Goal: Download file/media

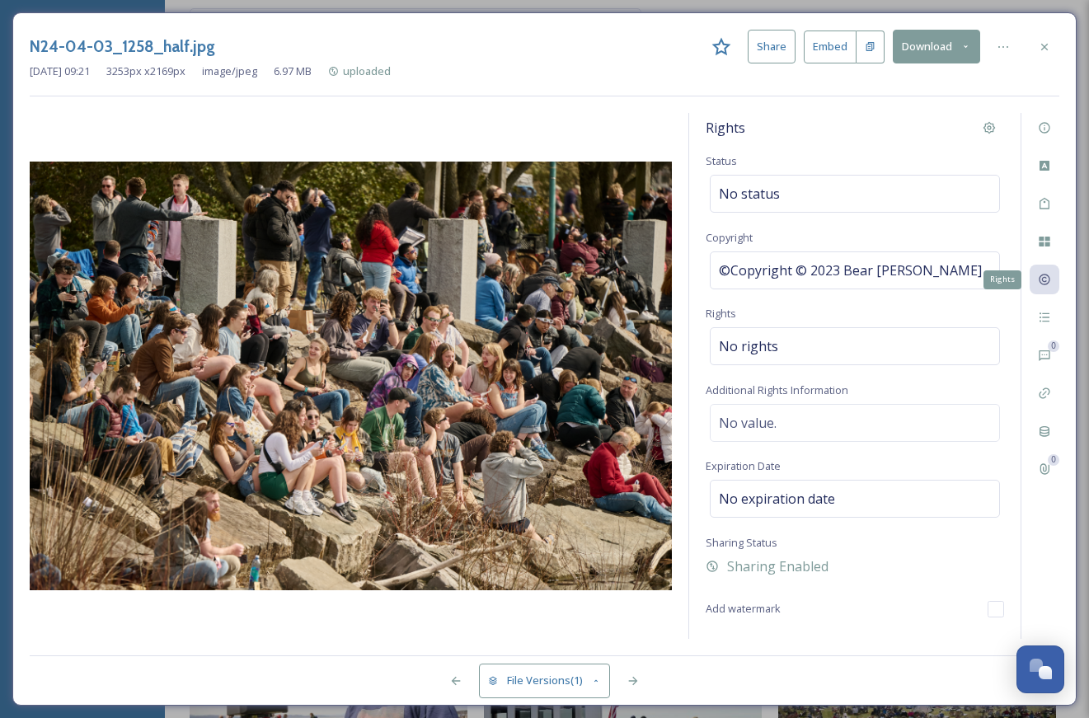
scroll to position [694, 0]
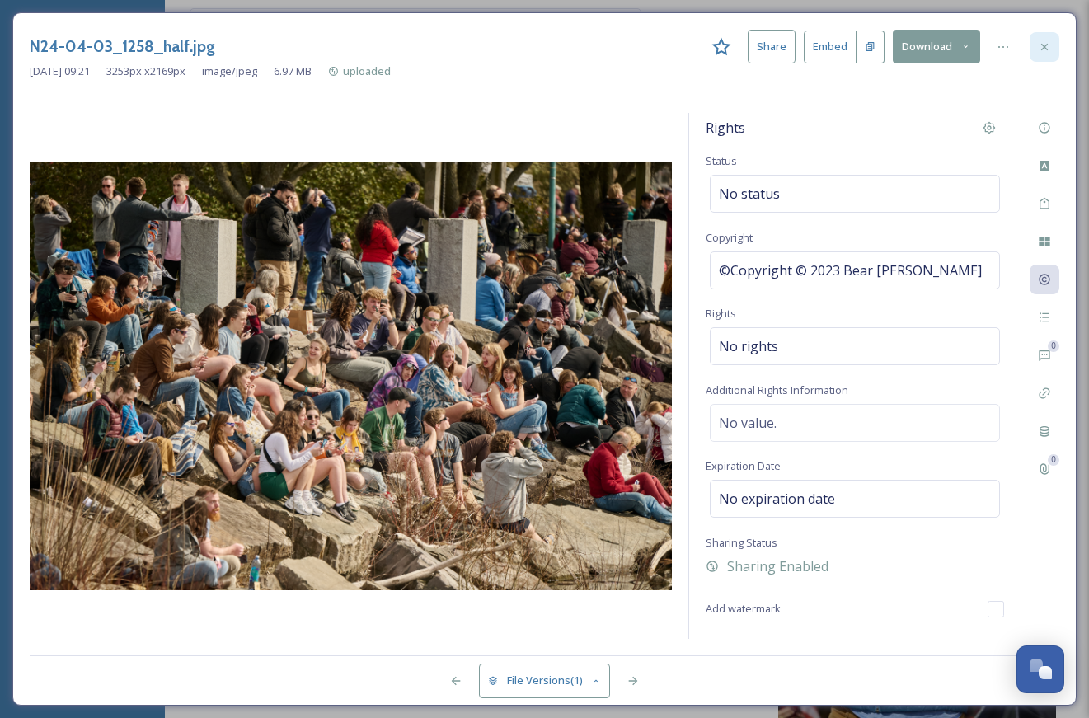
click at [1041, 37] on div at bounding box center [1045, 47] width 30 height 30
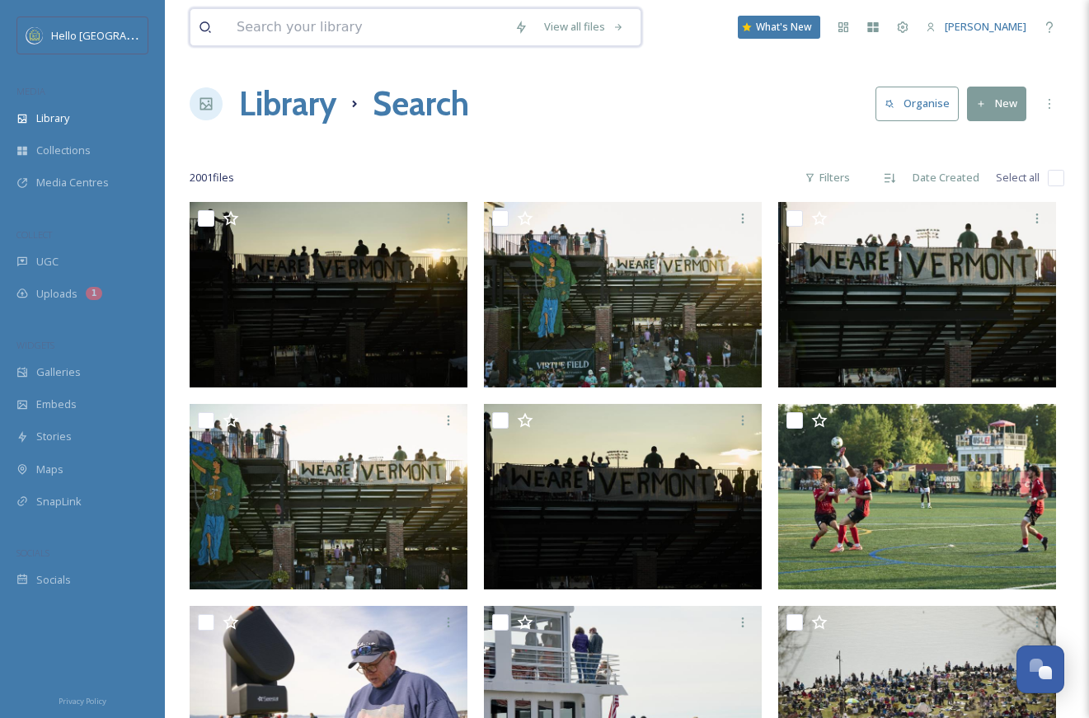
click at [451, 37] on input at bounding box center [367, 27] width 278 height 36
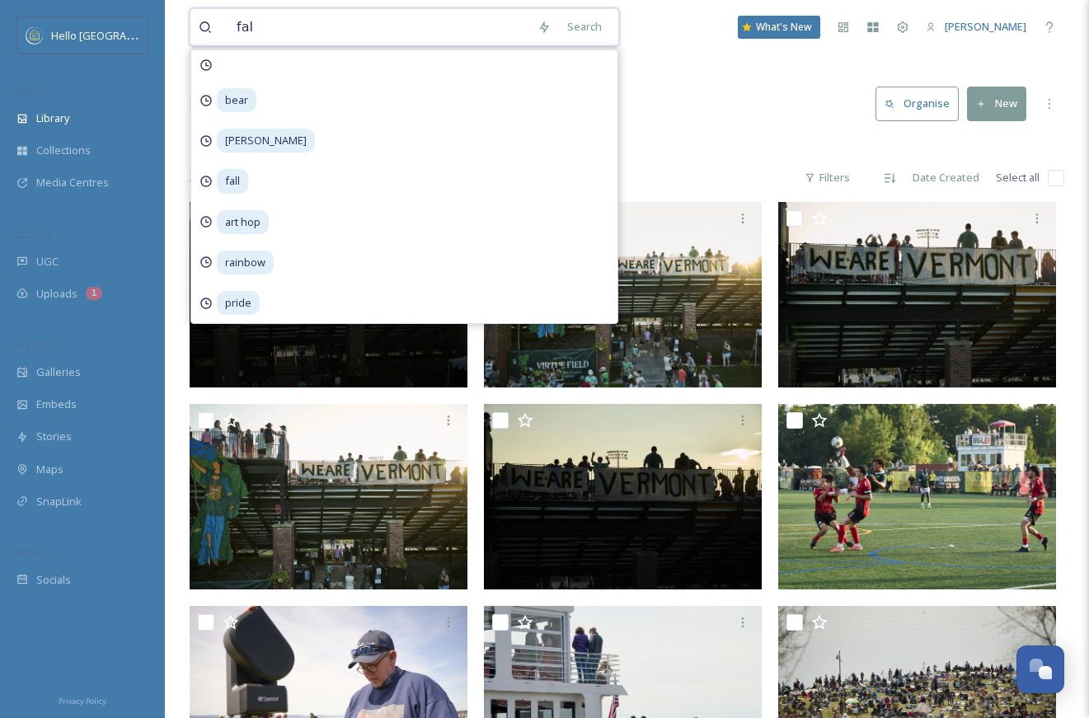
type input "fall"
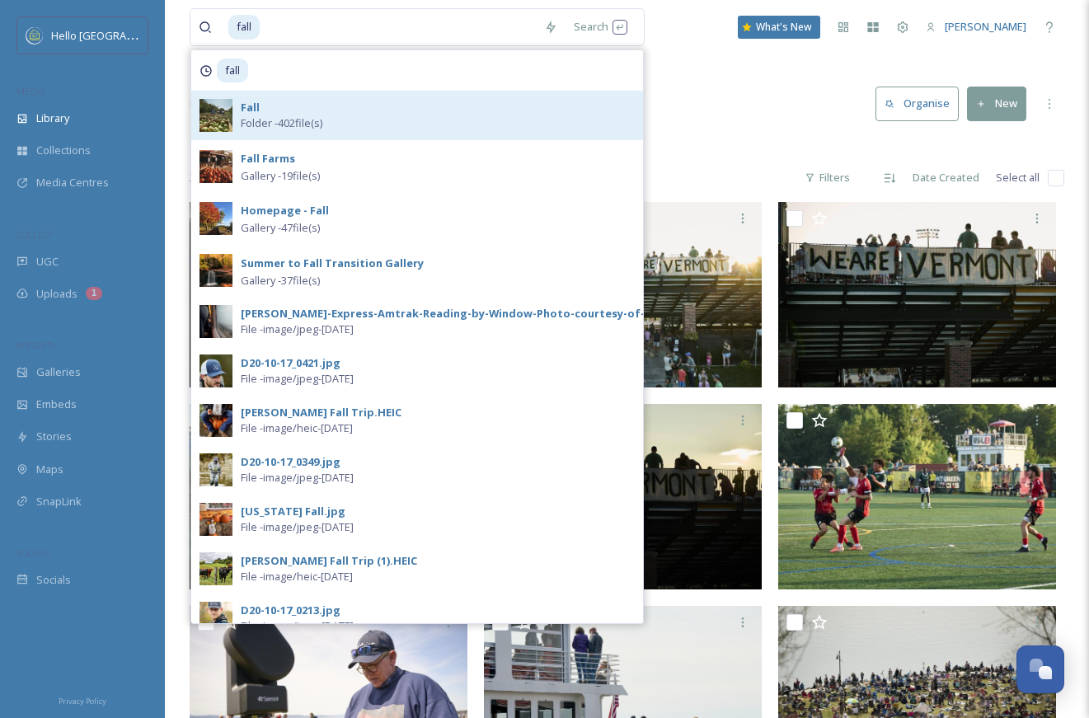
click at [347, 113] on div "Fall Folder - 402 file(s)" at bounding box center [438, 115] width 394 height 31
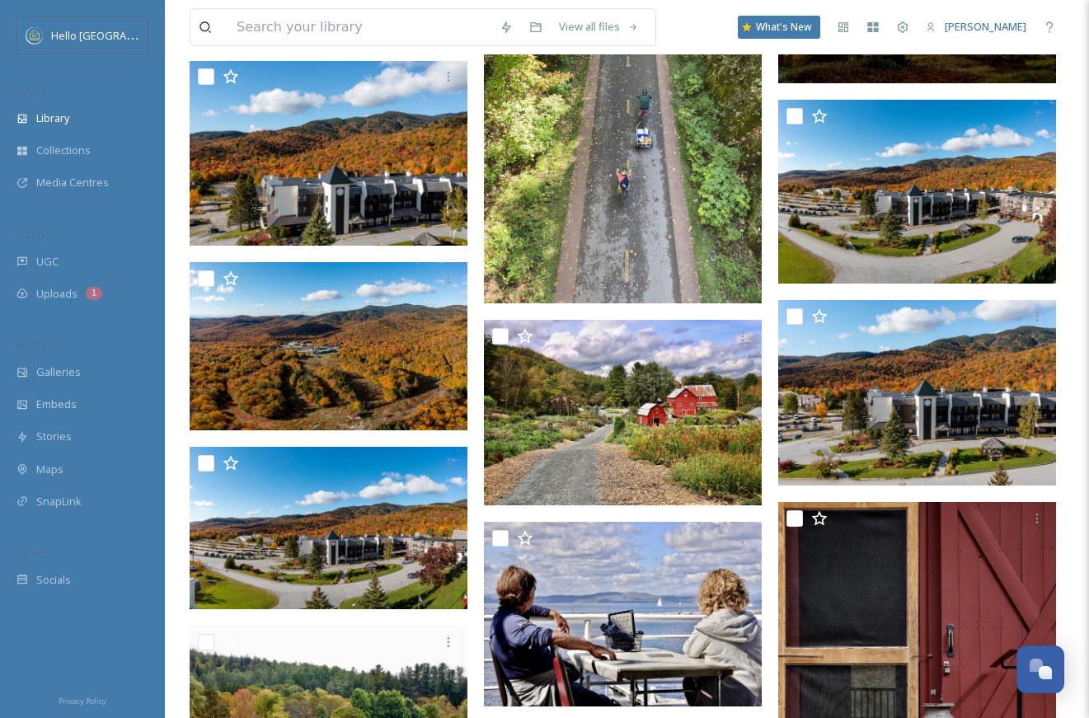
scroll to position [15190, 0]
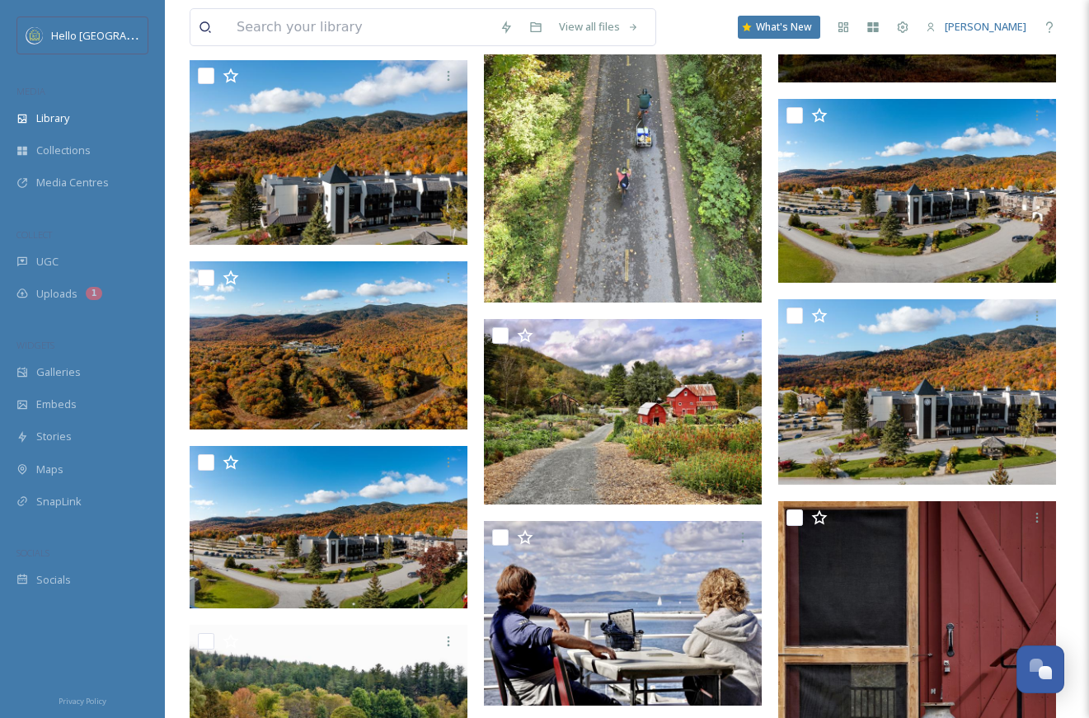
click at [647, 248] on img at bounding box center [623, 117] width 278 height 370
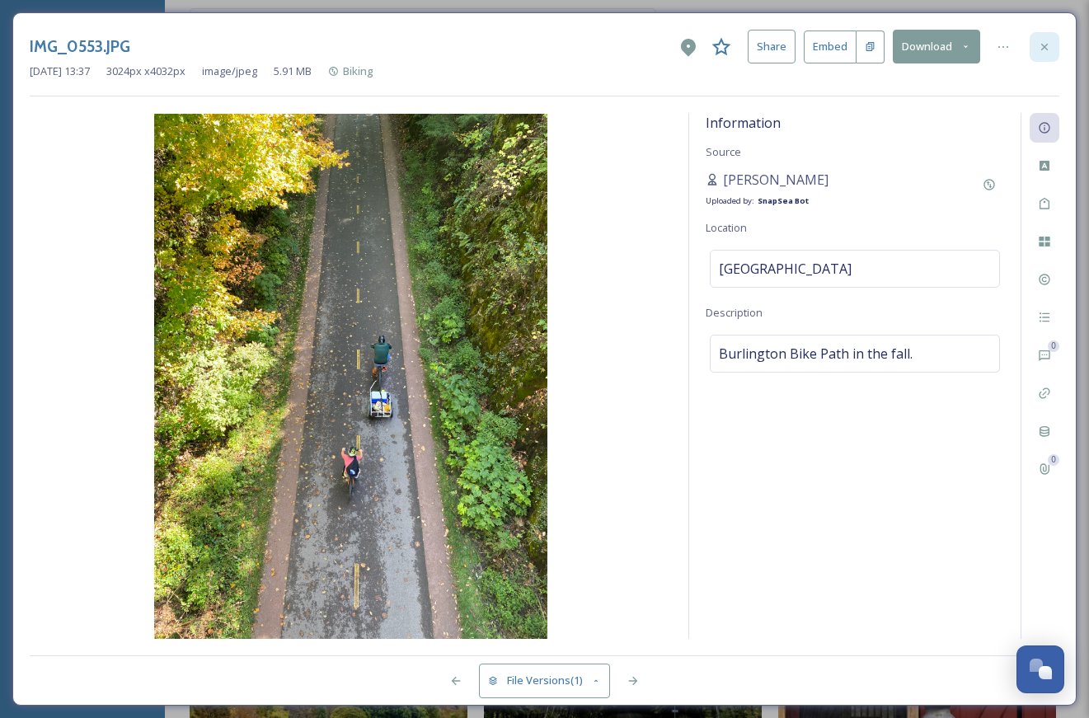
click at [1058, 47] on div at bounding box center [1045, 47] width 30 height 30
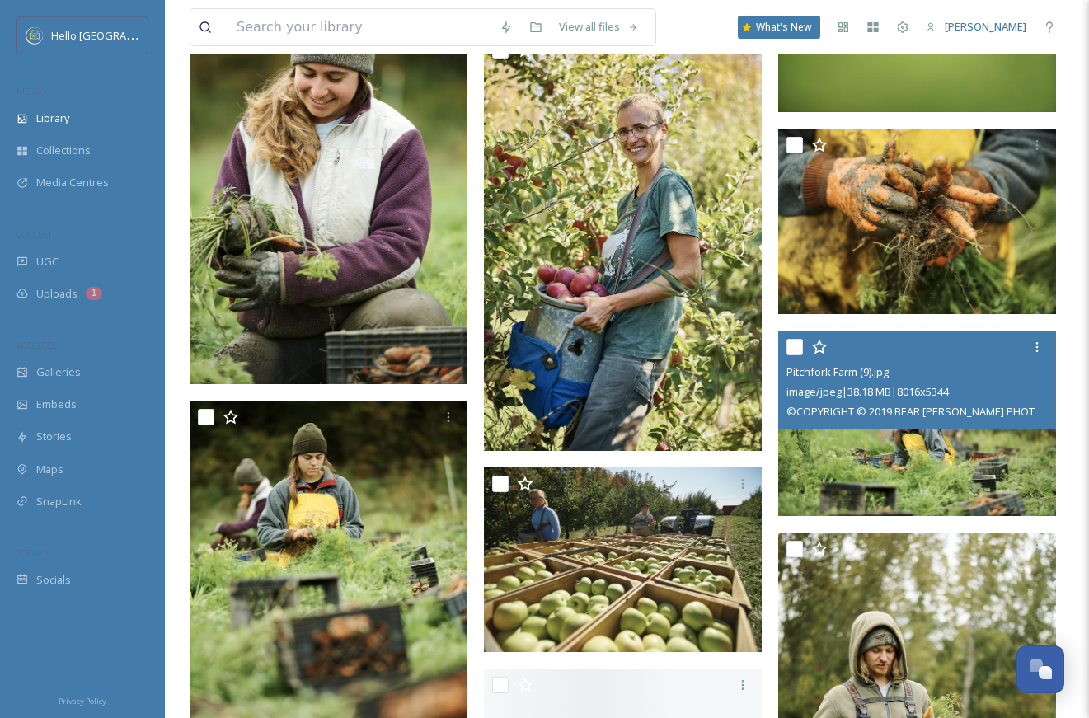
scroll to position [35892, 0]
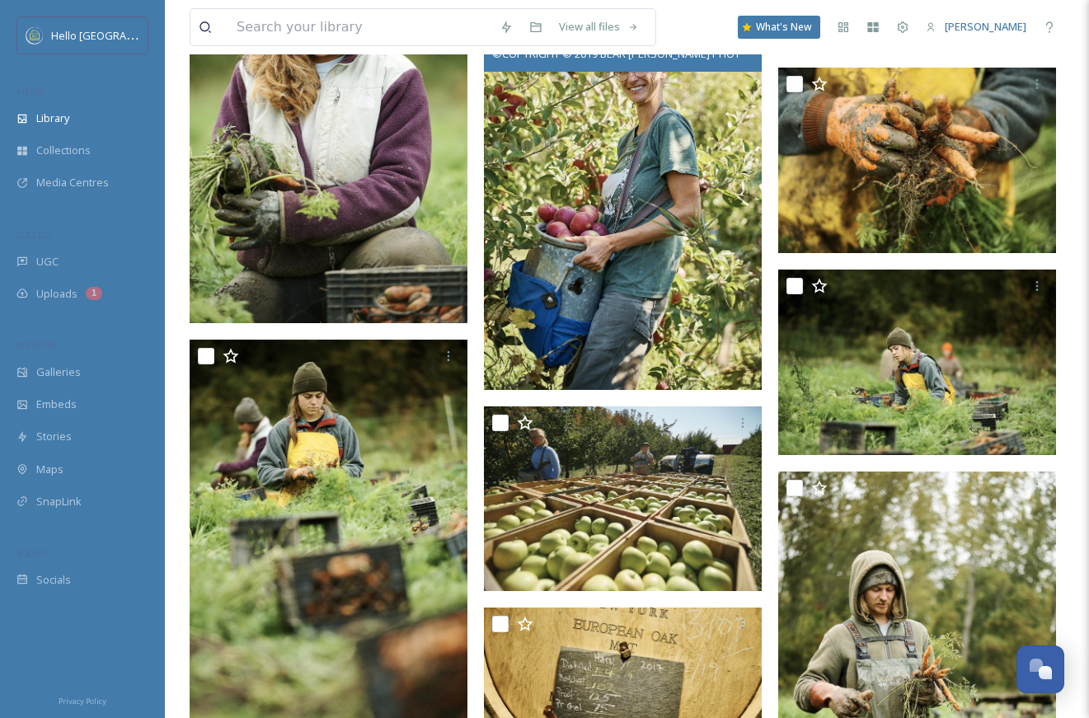
click at [646, 288] on img at bounding box center [623, 181] width 278 height 417
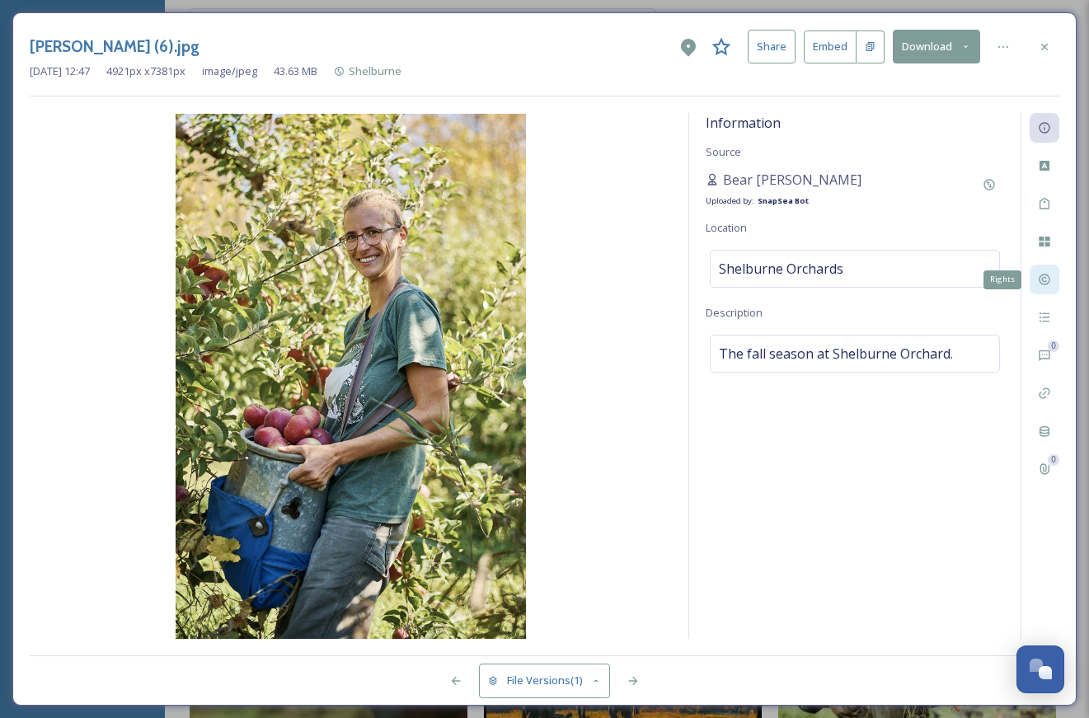
click at [1043, 280] on icon at bounding box center [1044, 280] width 11 height 11
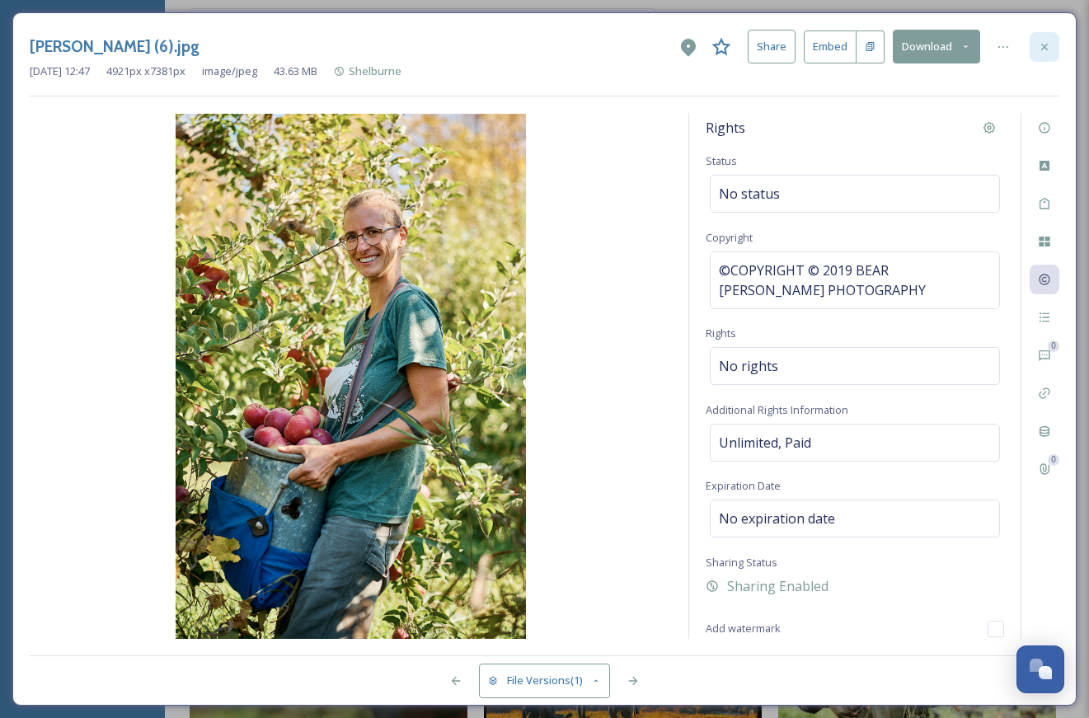
click at [1046, 47] on icon at bounding box center [1044, 46] width 7 height 7
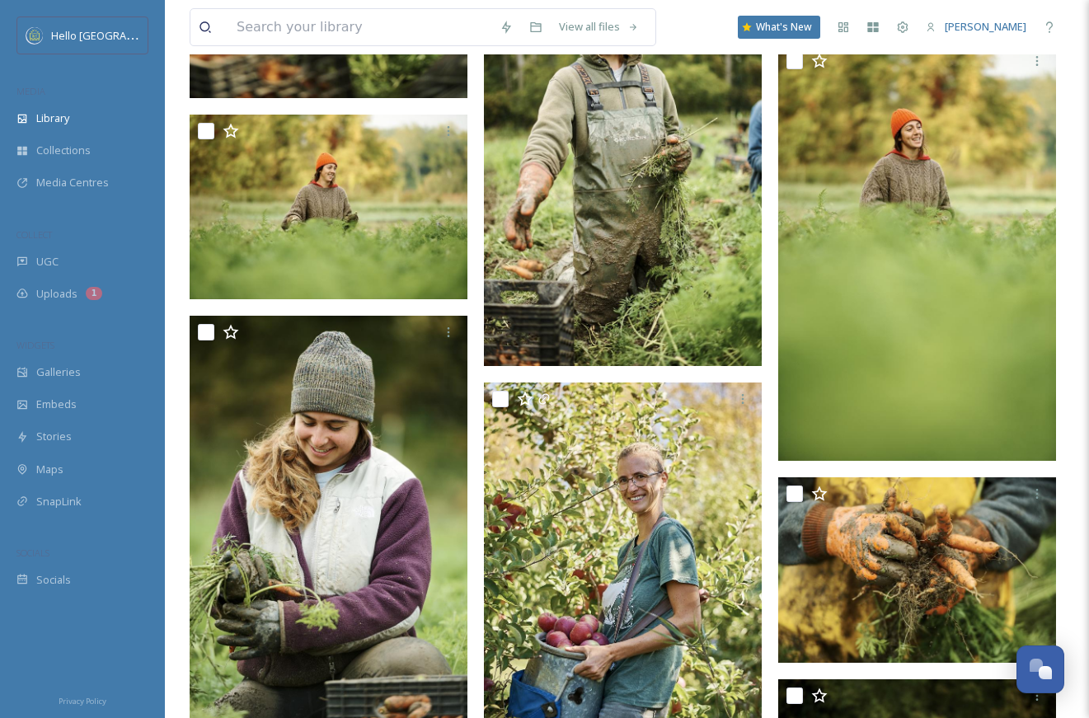
scroll to position [35528, 0]
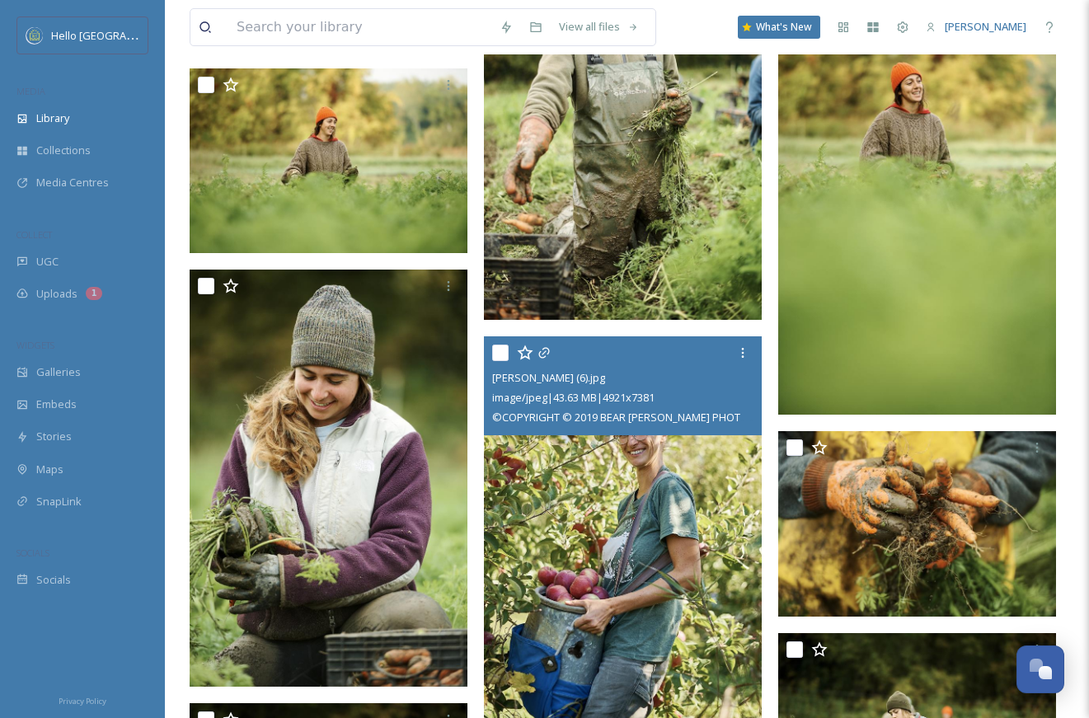
click at [634, 556] on img at bounding box center [623, 544] width 278 height 417
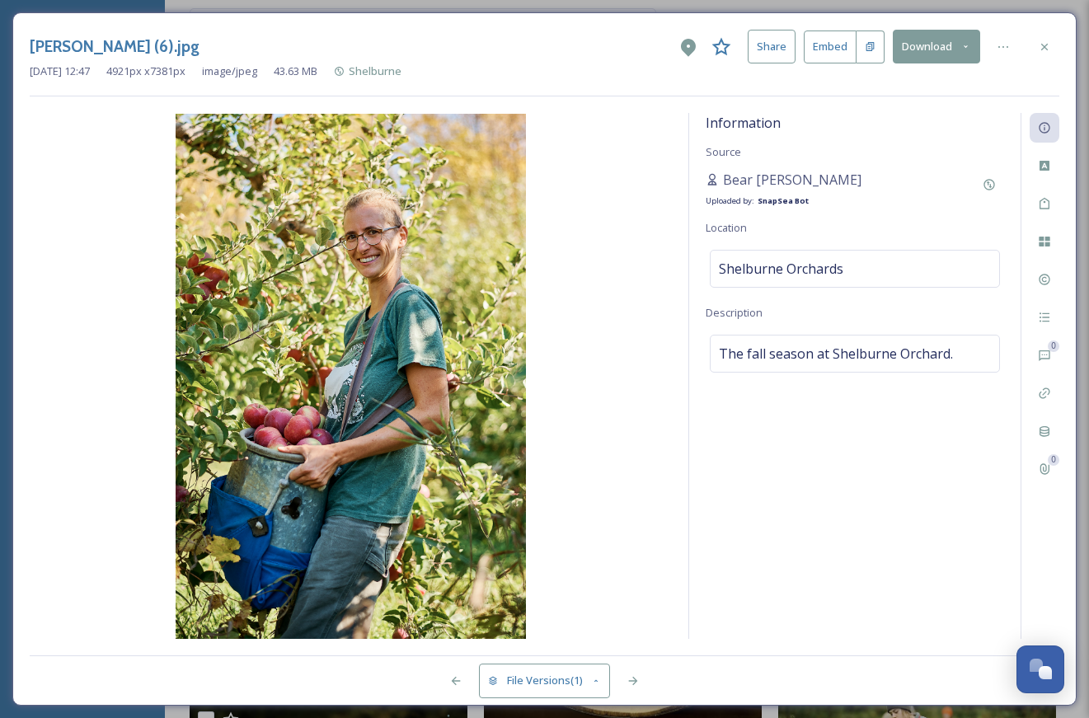
click at [944, 48] on button "Download" at bounding box center [936, 47] width 87 height 34
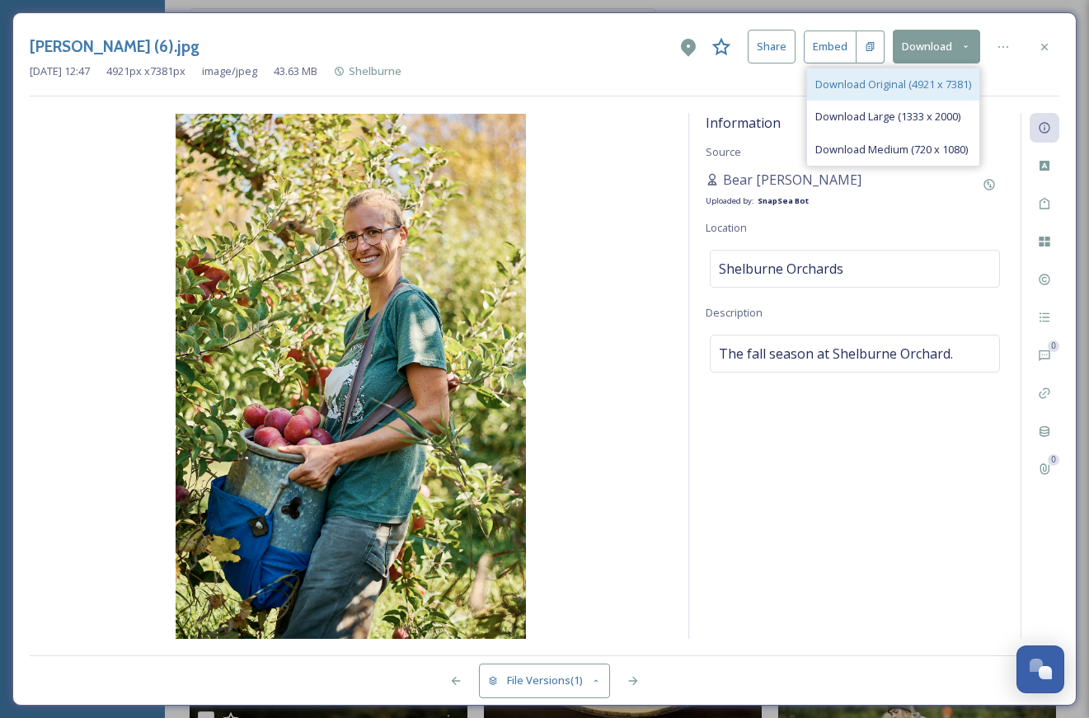
click at [885, 84] on span "Download Original (4921 x 7381)" at bounding box center [893, 85] width 156 height 16
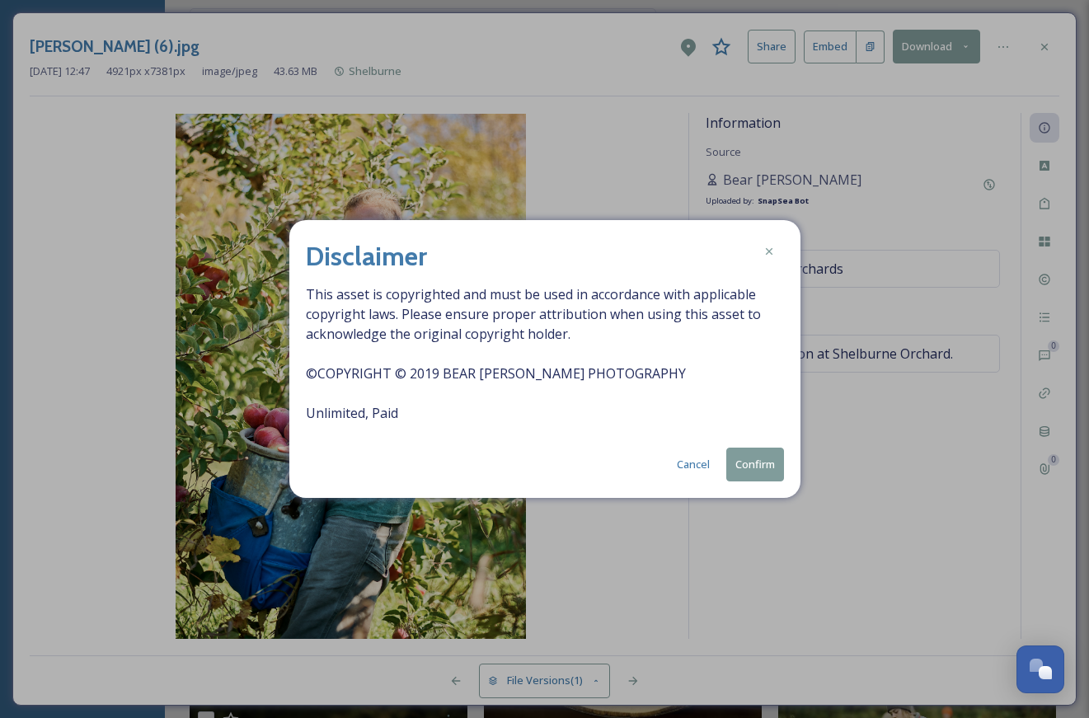
click at [759, 468] on button "Confirm" at bounding box center [755, 465] width 58 height 34
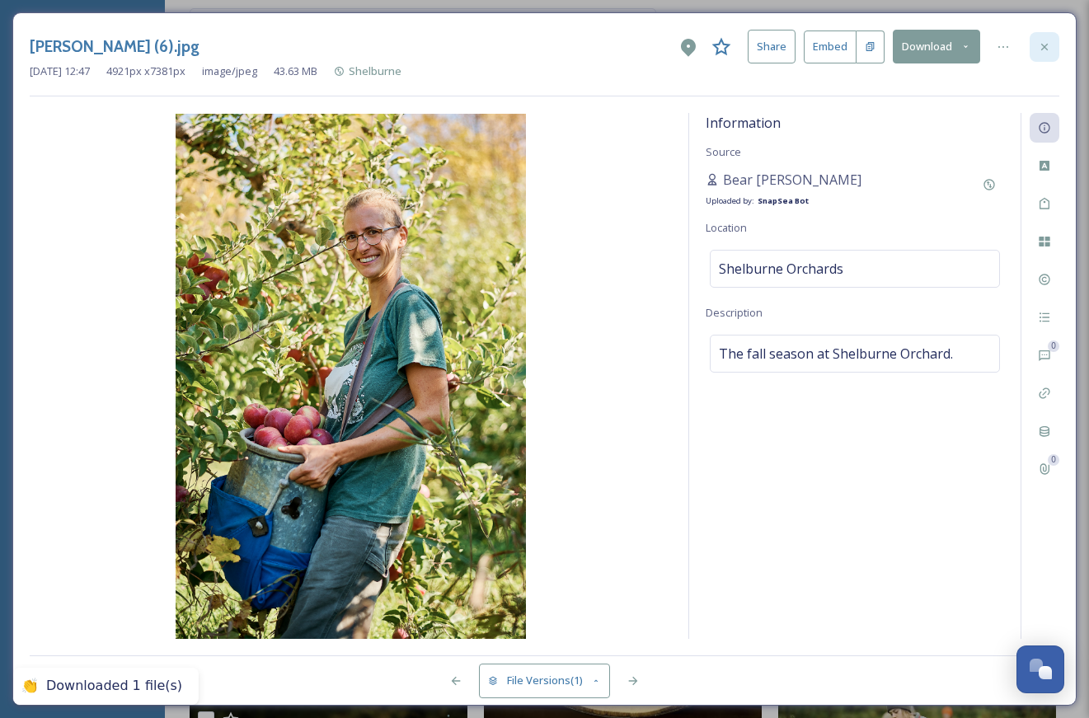
click at [1038, 50] on icon at bounding box center [1044, 46] width 13 height 13
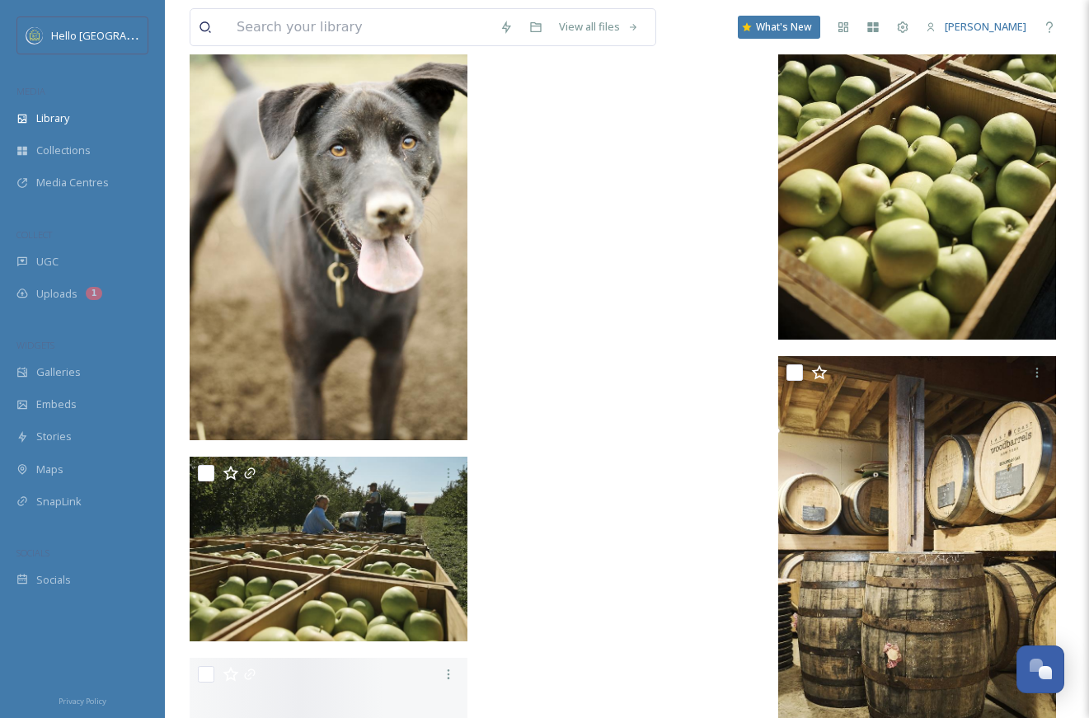
scroll to position [37479, 0]
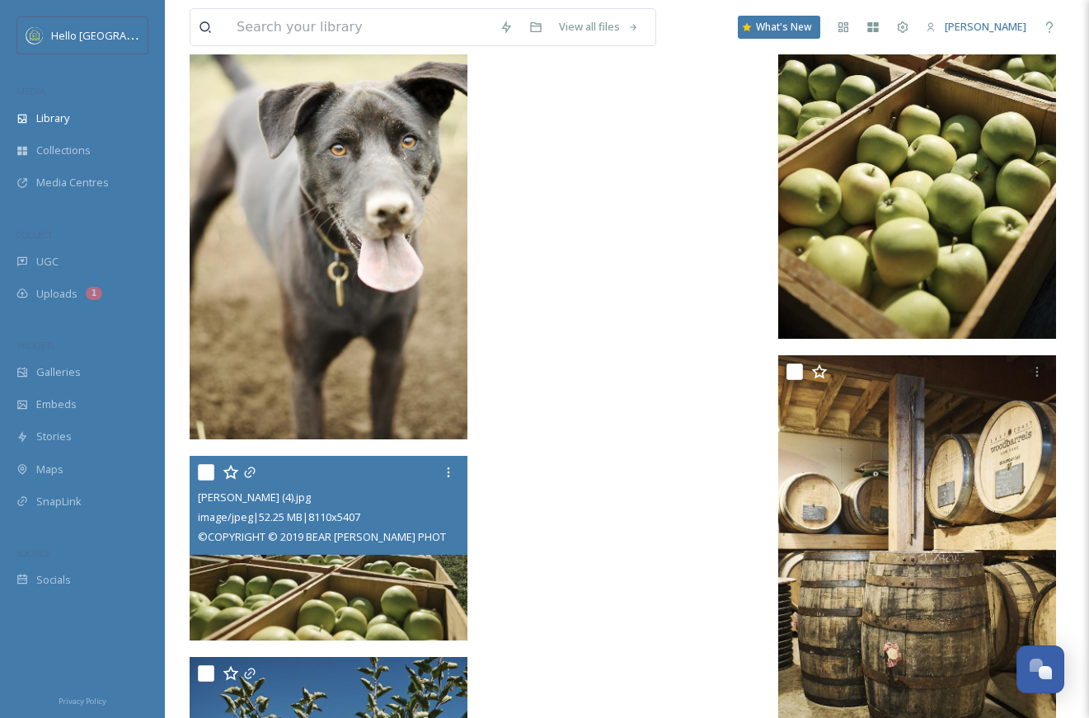
click at [383, 583] on img at bounding box center [329, 549] width 278 height 186
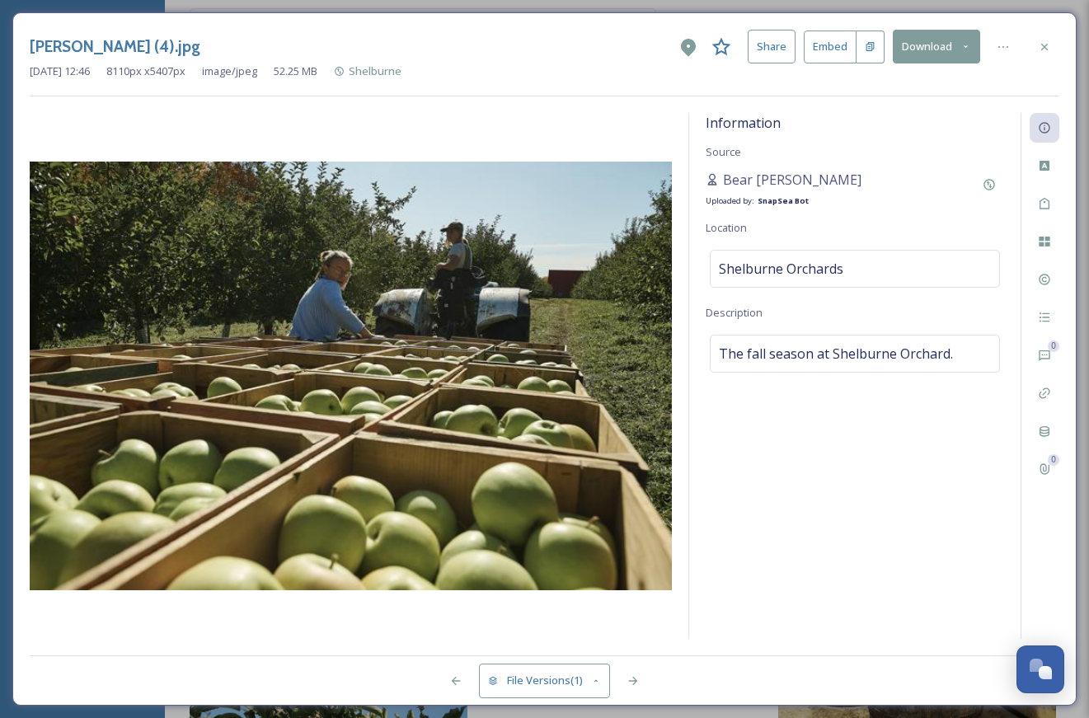
click at [936, 34] on button "Download" at bounding box center [936, 47] width 87 height 34
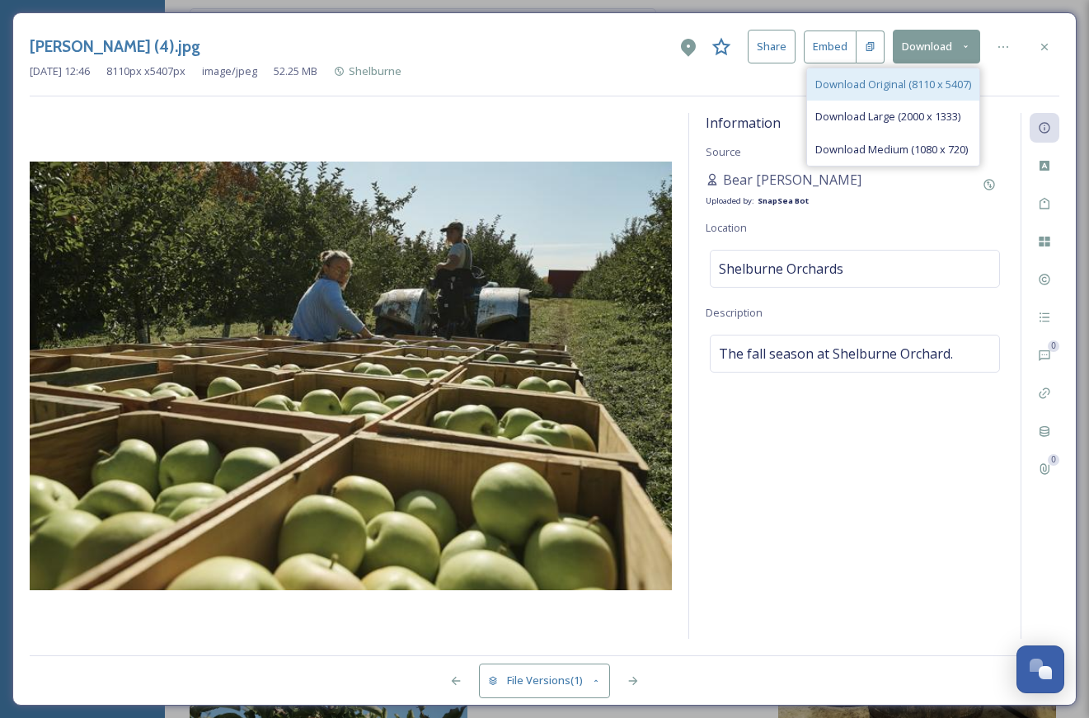
click at [900, 87] on span "Download Original (8110 x 5407)" at bounding box center [893, 85] width 156 height 16
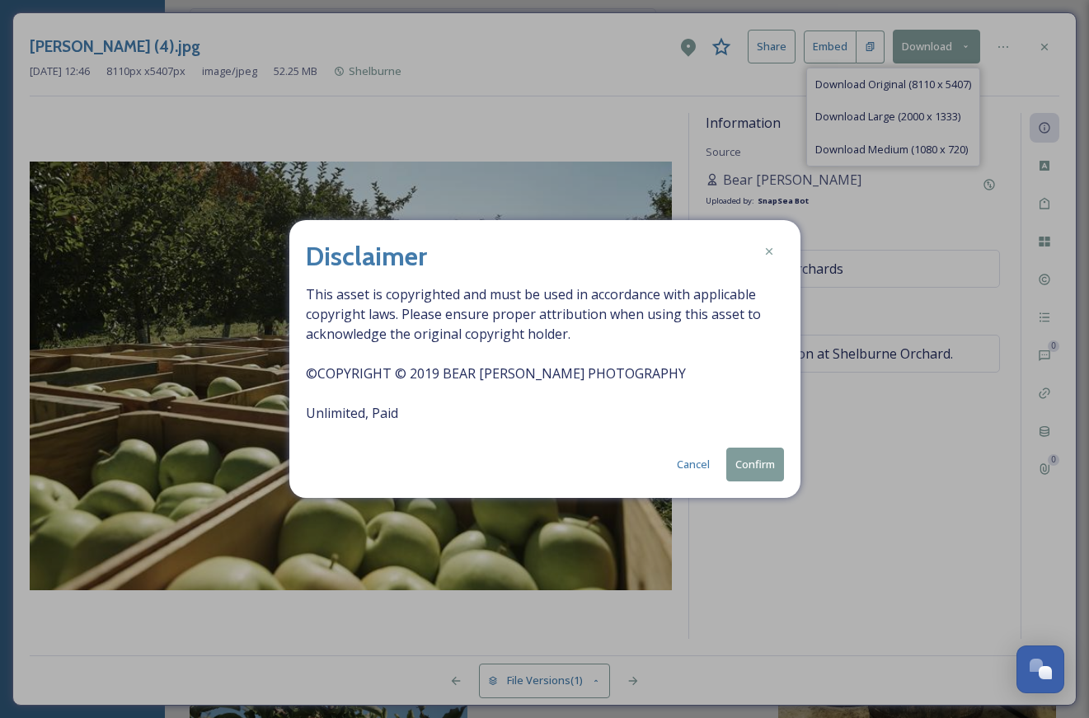
click at [759, 465] on button "Confirm" at bounding box center [755, 465] width 58 height 34
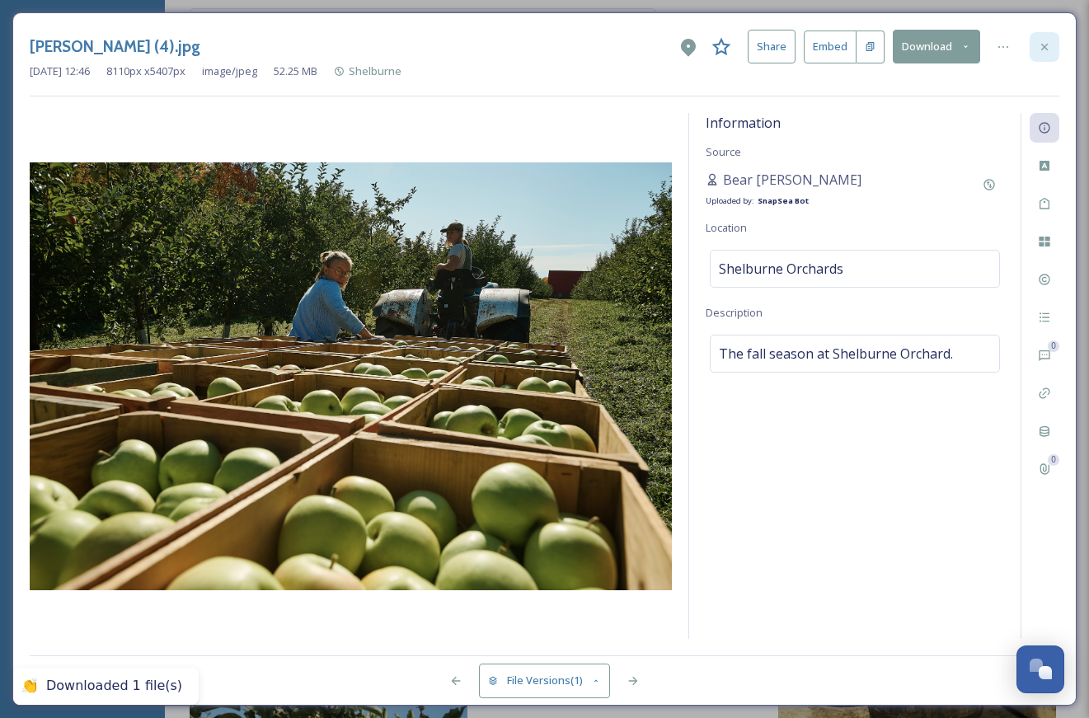
click at [1034, 46] on div at bounding box center [1045, 47] width 30 height 30
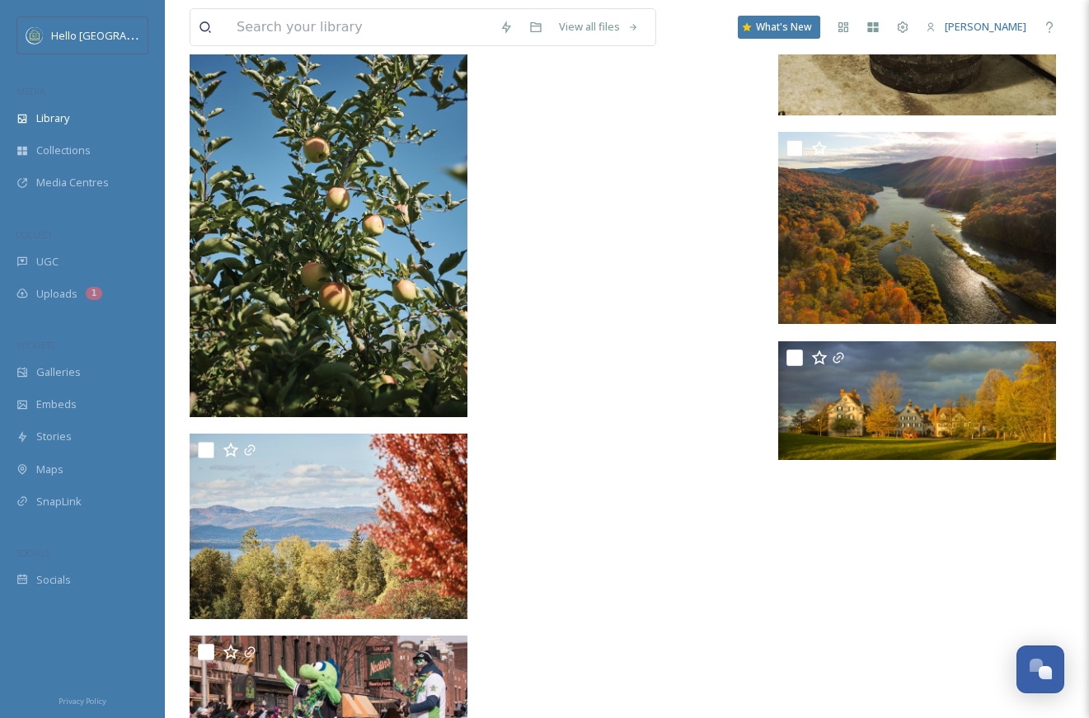
scroll to position [38128, 0]
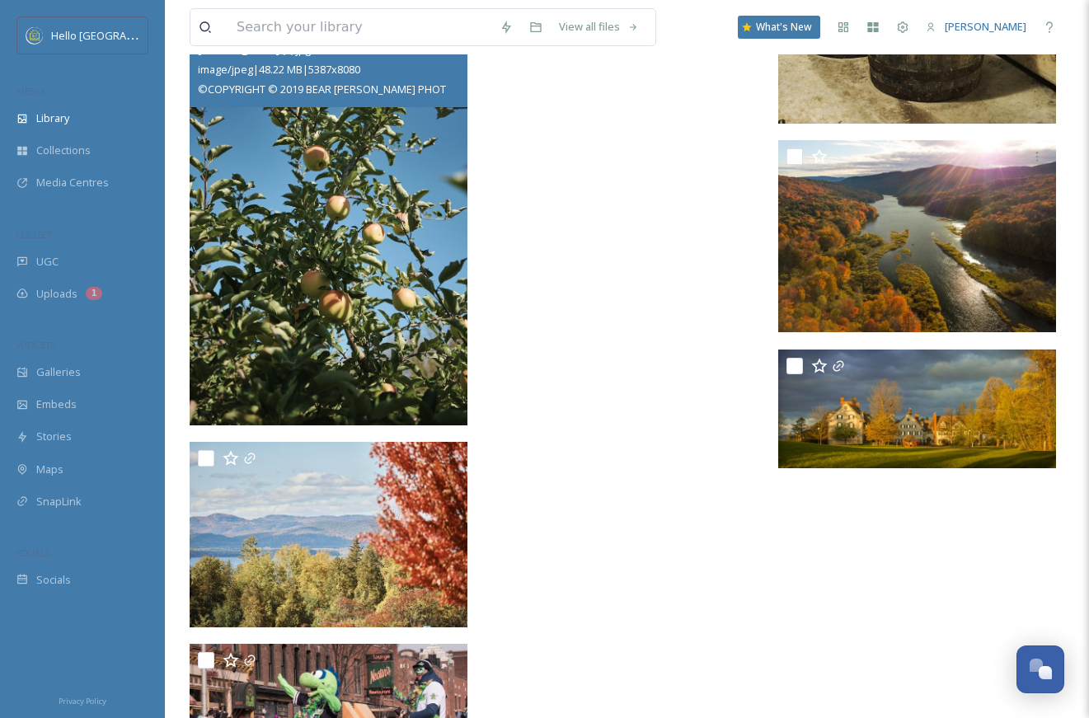
click at [393, 304] on img at bounding box center [329, 216] width 278 height 417
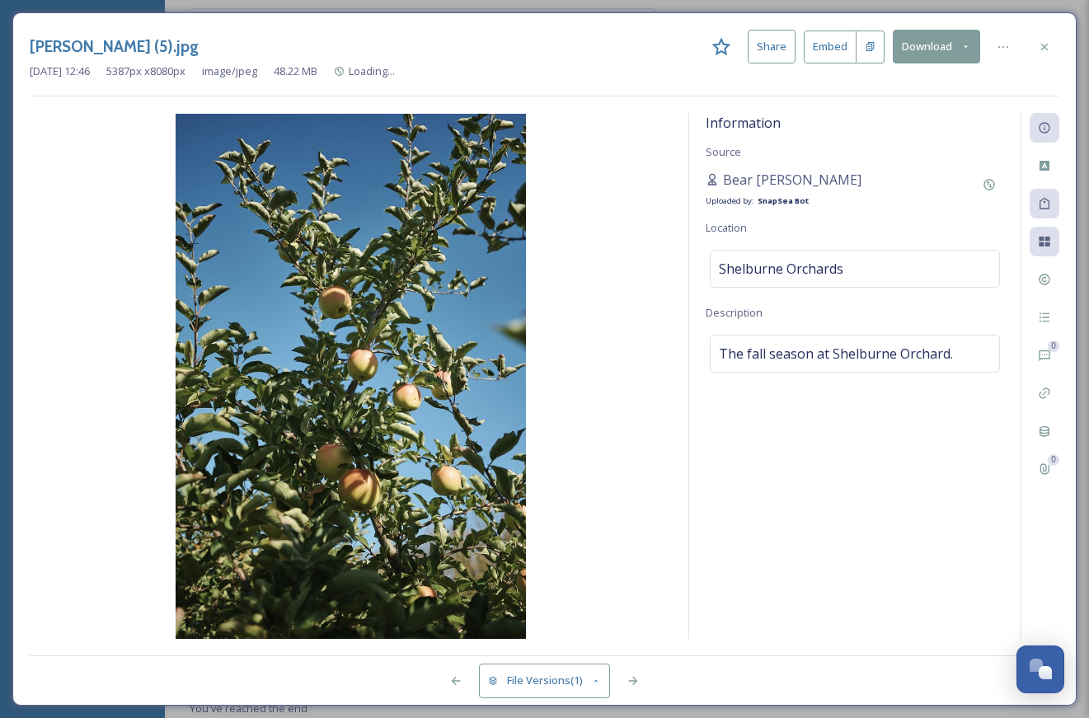
scroll to position [37694, 0]
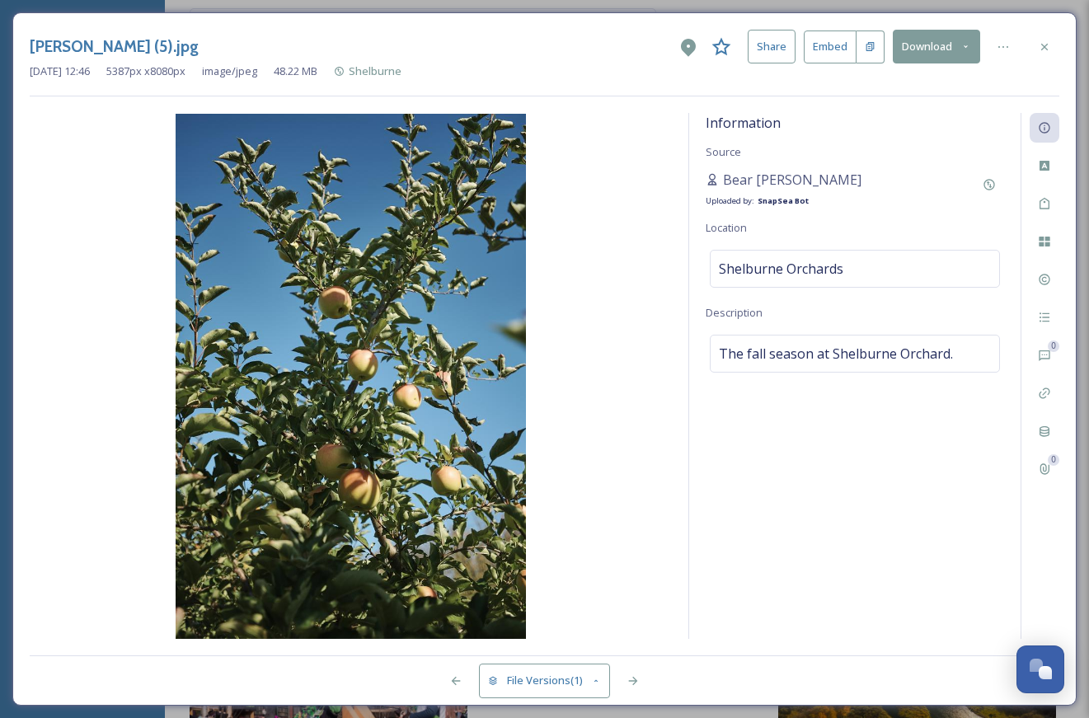
click at [950, 56] on button "Download" at bounding box center [936, 47] width 87 height 34
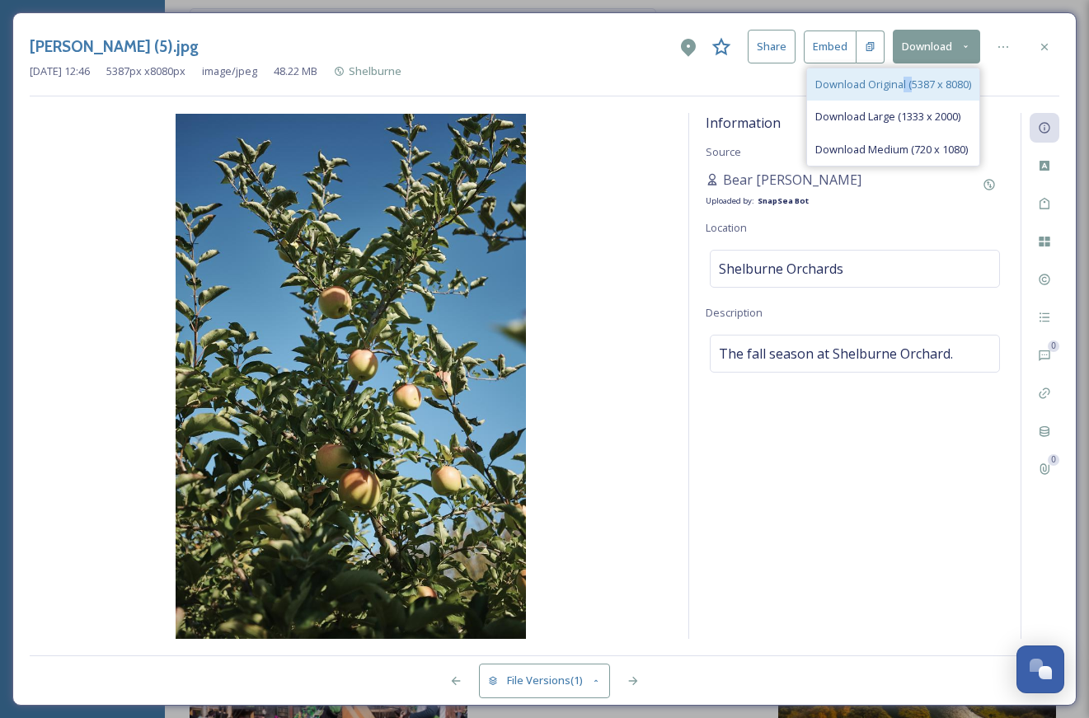
drag, startPoint x: 911, startPoint y: 83, endPoint x: 897, endPoint y: 85, distance: 14.1
click at [897, 85] on span "Download Original (5387 x 8080)" at bounding box center [893, 85] width 156 height 16
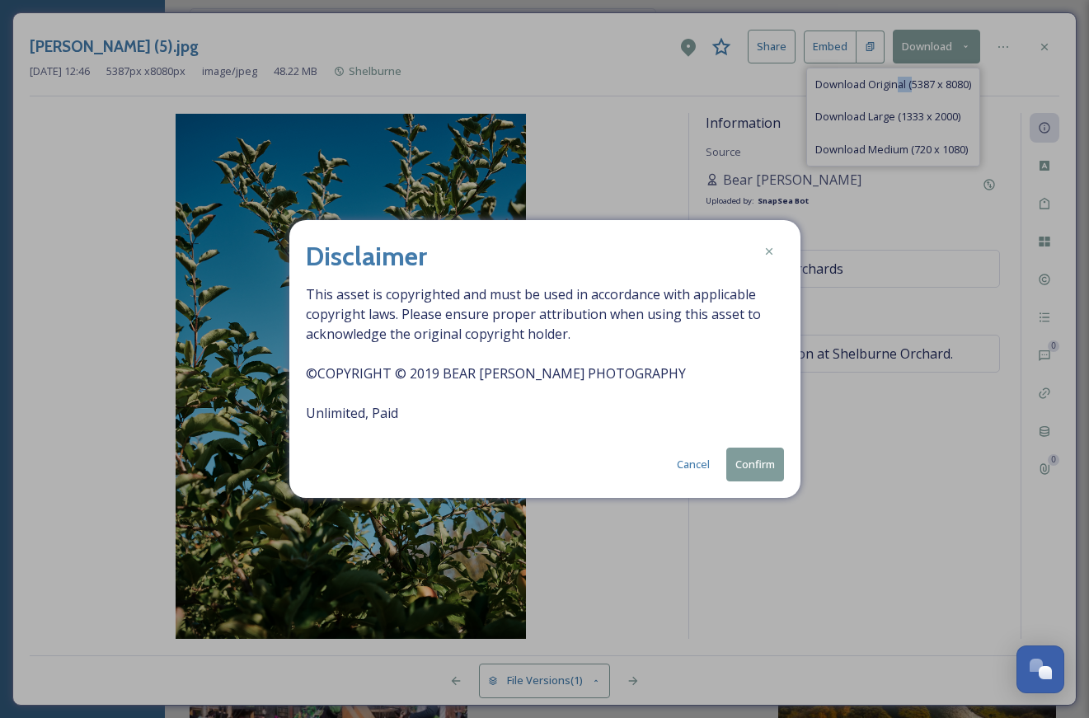
click at [736, 465] on button "Confirm" at bounding box center [755, 465] width 58 height 34
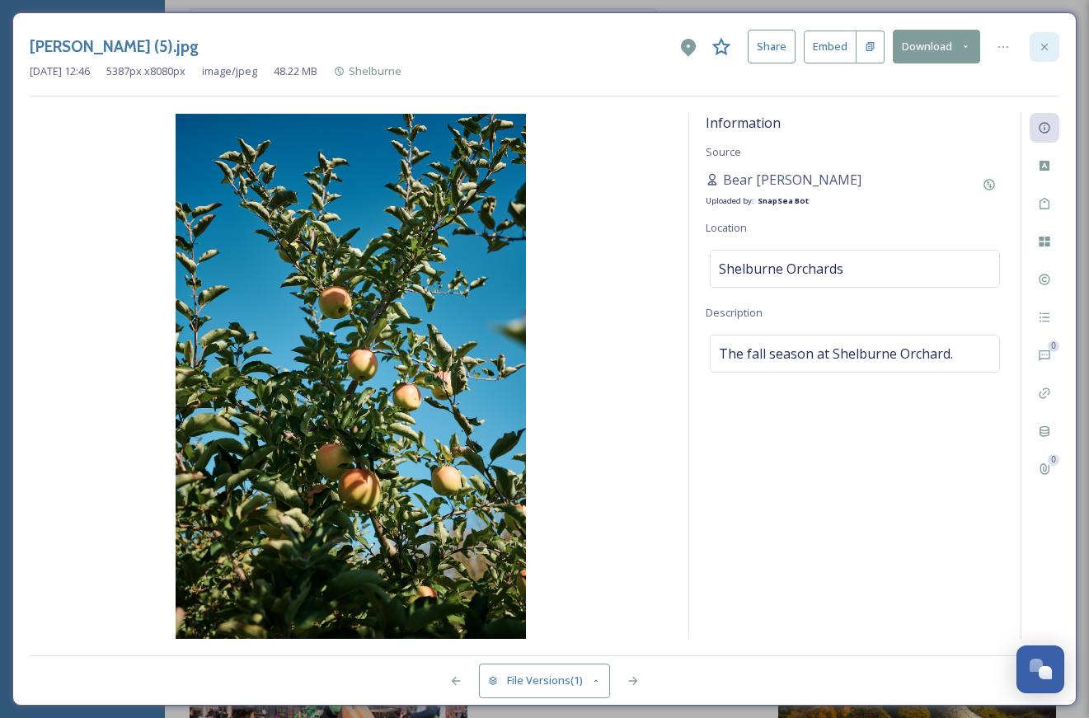
click at [1041, 54] on div at bounding box center [1045, 47] width 30 height 30
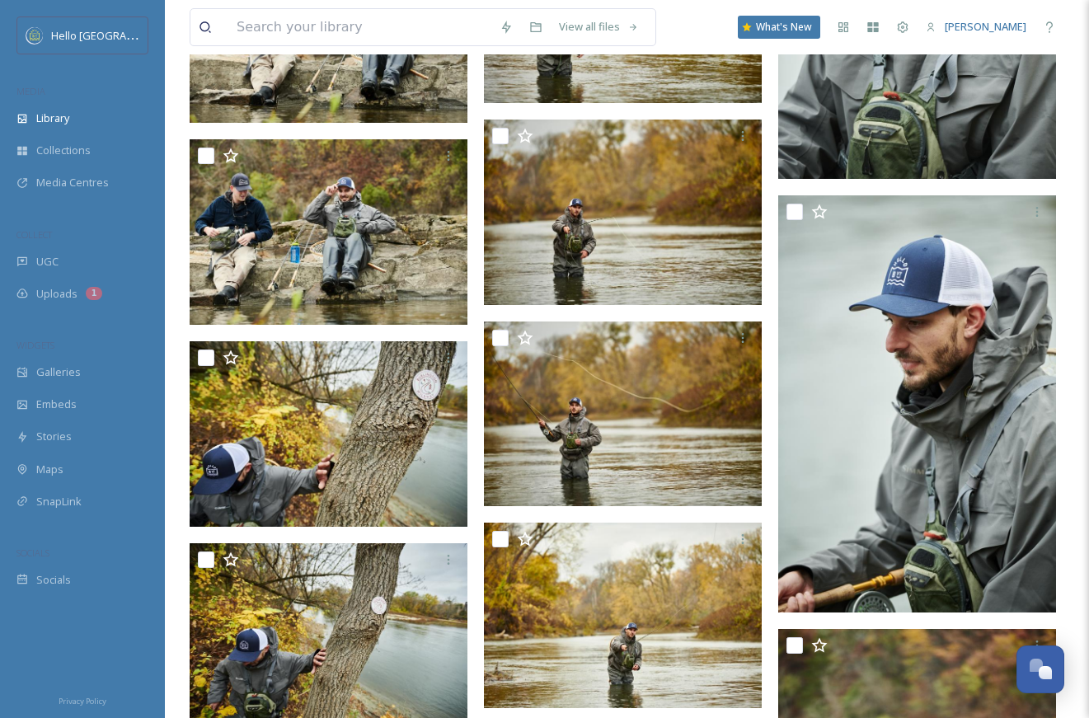
scroll to position [21593, 0]
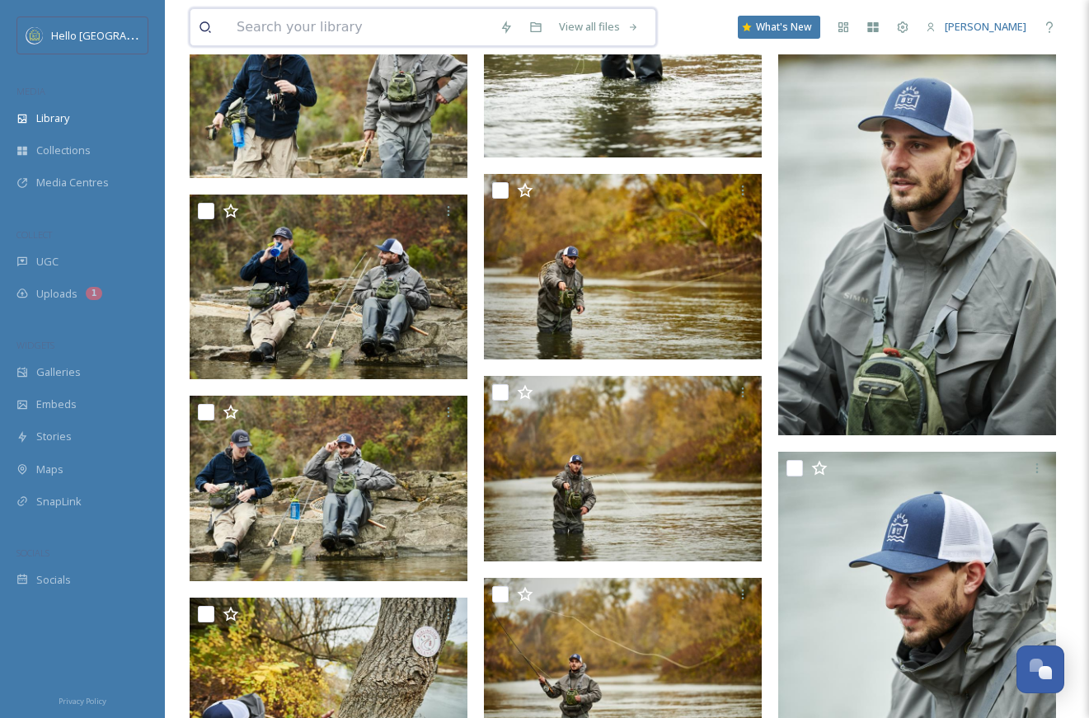
click at [425, 27] on input at bounding box center [359, 27] width 263 height 36
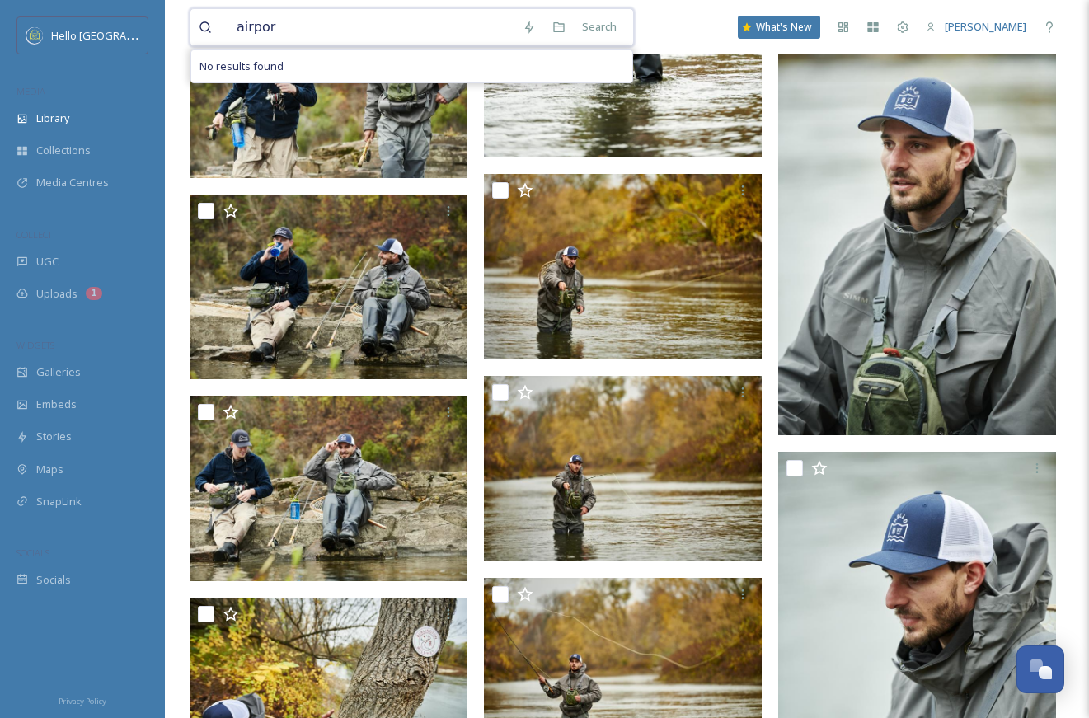
type input "airport"
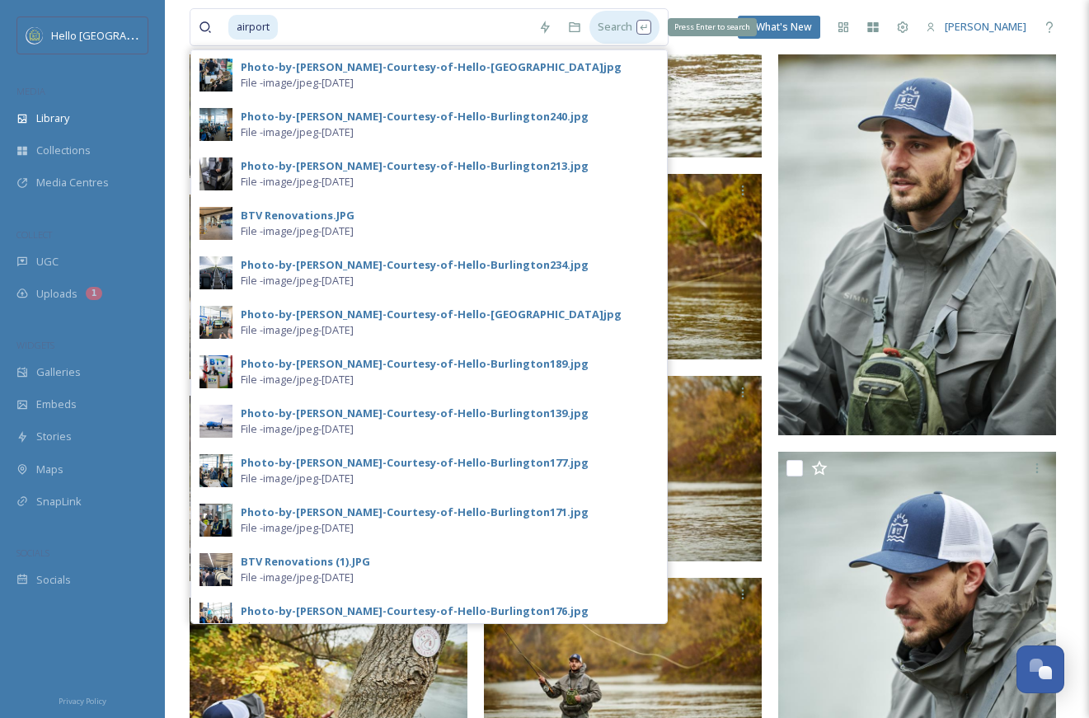
click at [629, 18] on div "Search Press Enter to search" at bounding box center [625, 27] width 70 height 32
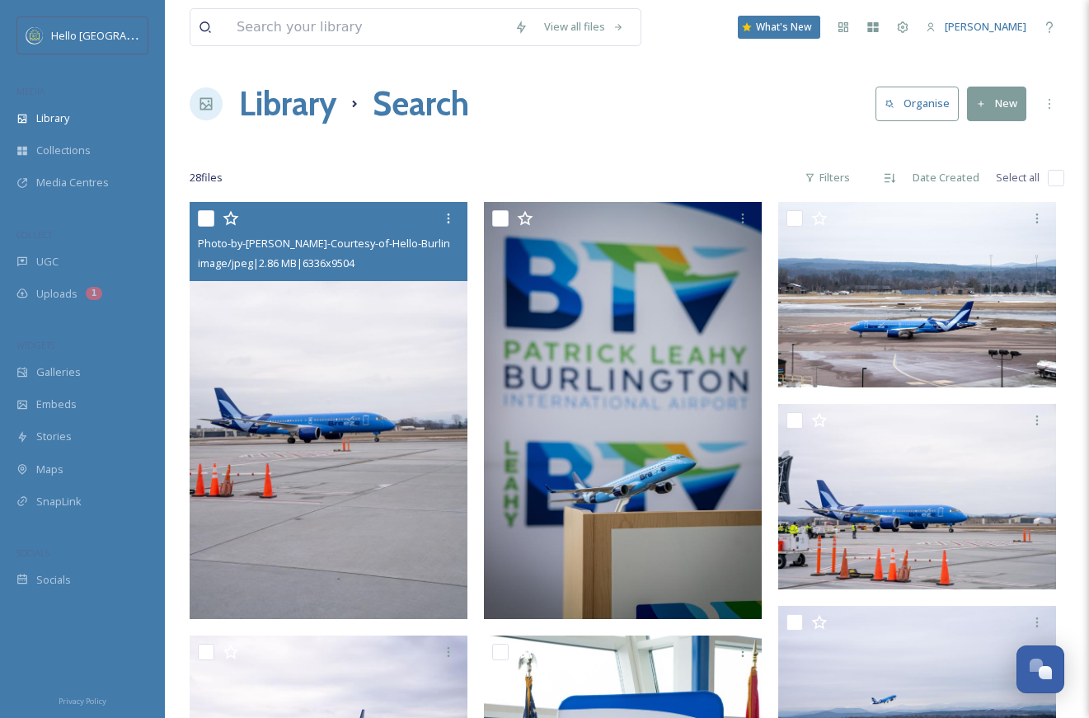
click at [400, 507] on img at bounding box center [329, 410] width 278 height 417
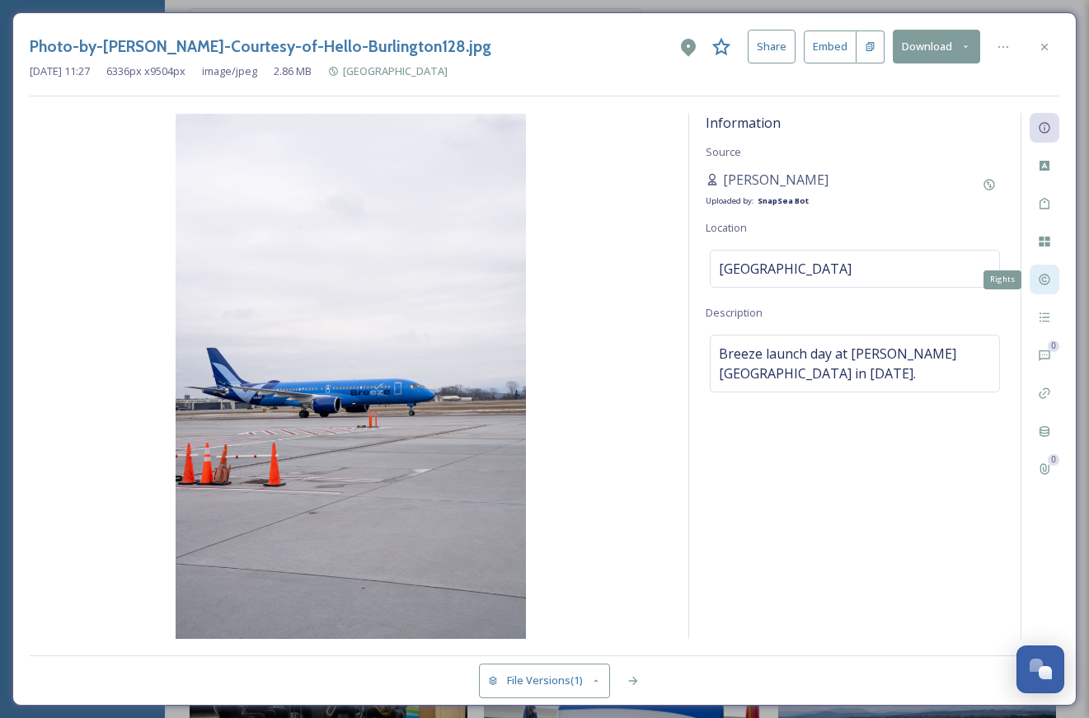
click at [1045, 277] on icon at bounding box center [1044, 279] width 13 height 13
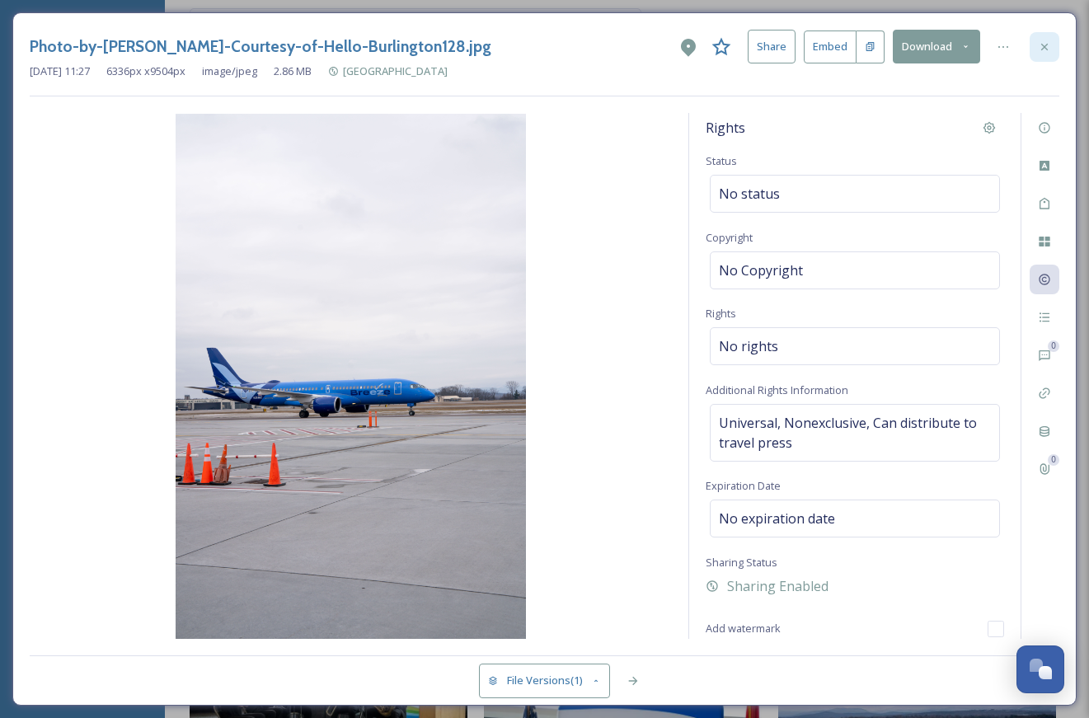
click at [1034, 57] on div at bounding box center [1045, 47] width 30 height 30
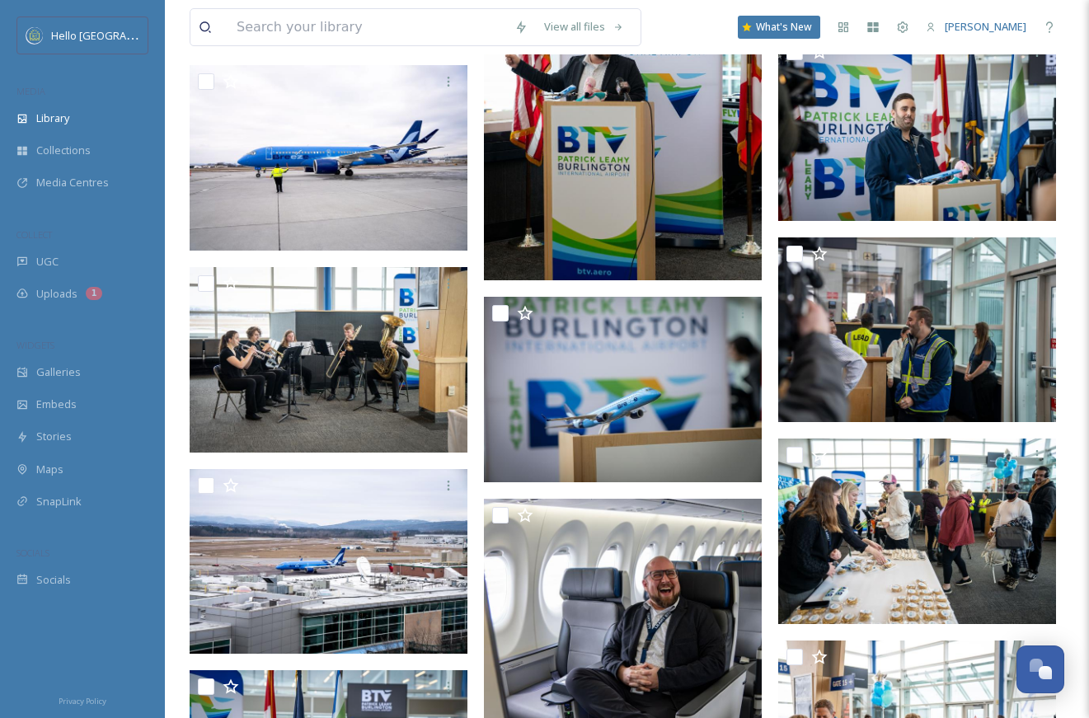
scroll to position [767, 0]
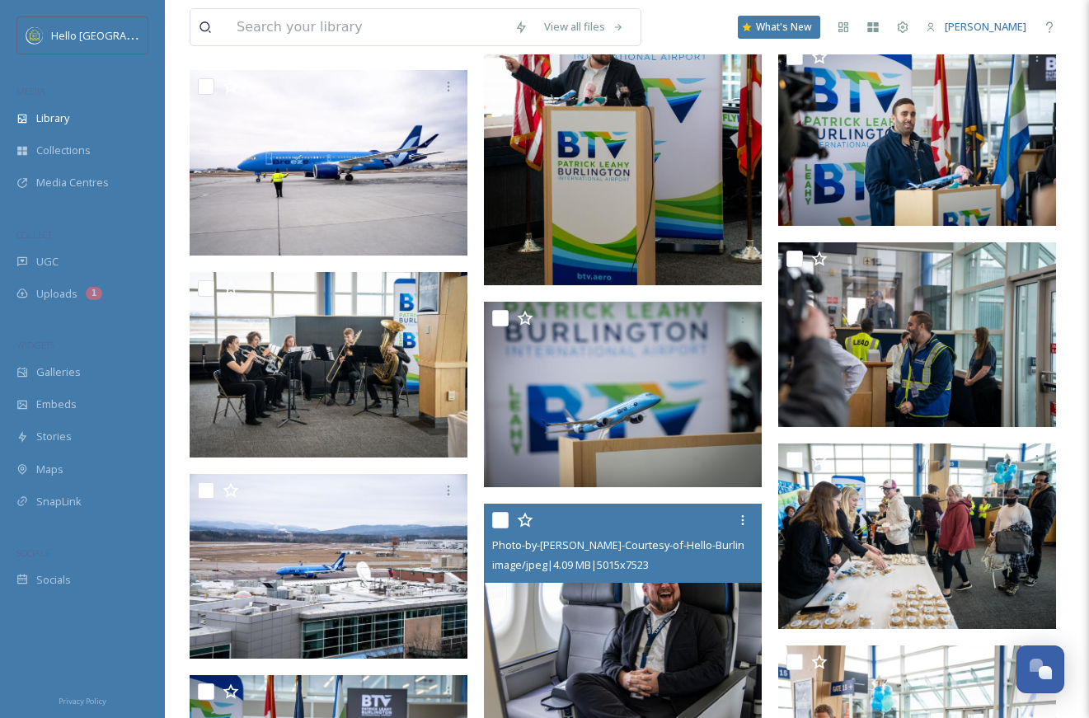
click at [641, 669] on img at bounding box center [623, 712] width 278 height 417
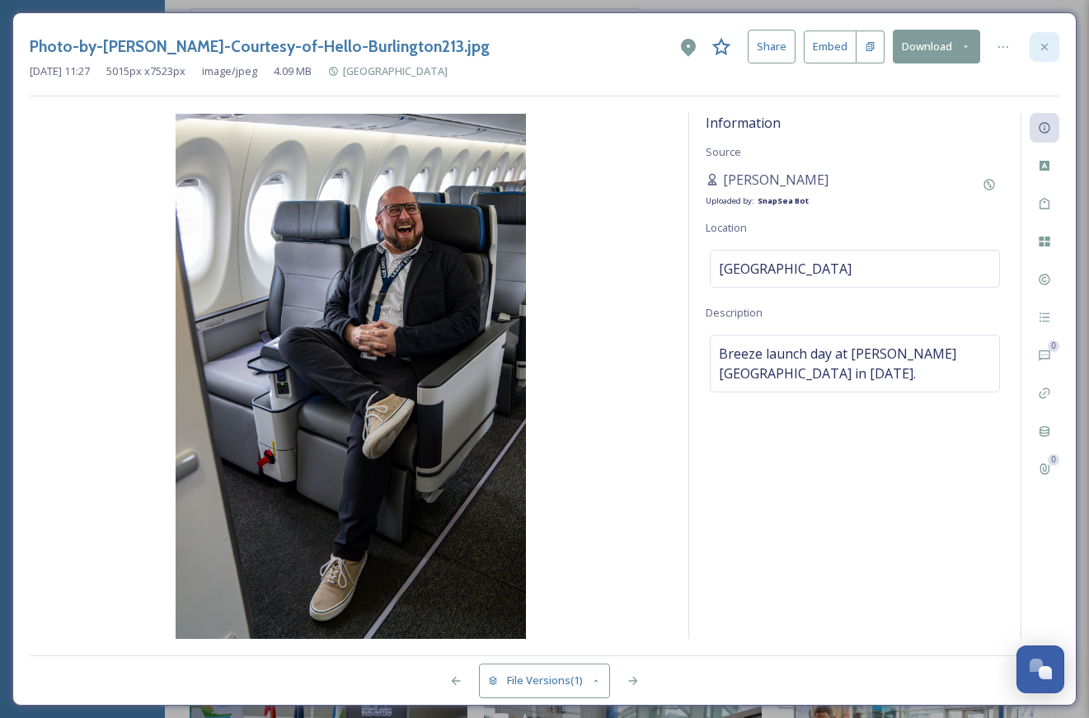
click at [1038, 45] on icon at bounding box center [1044, 46] width 13 height 13
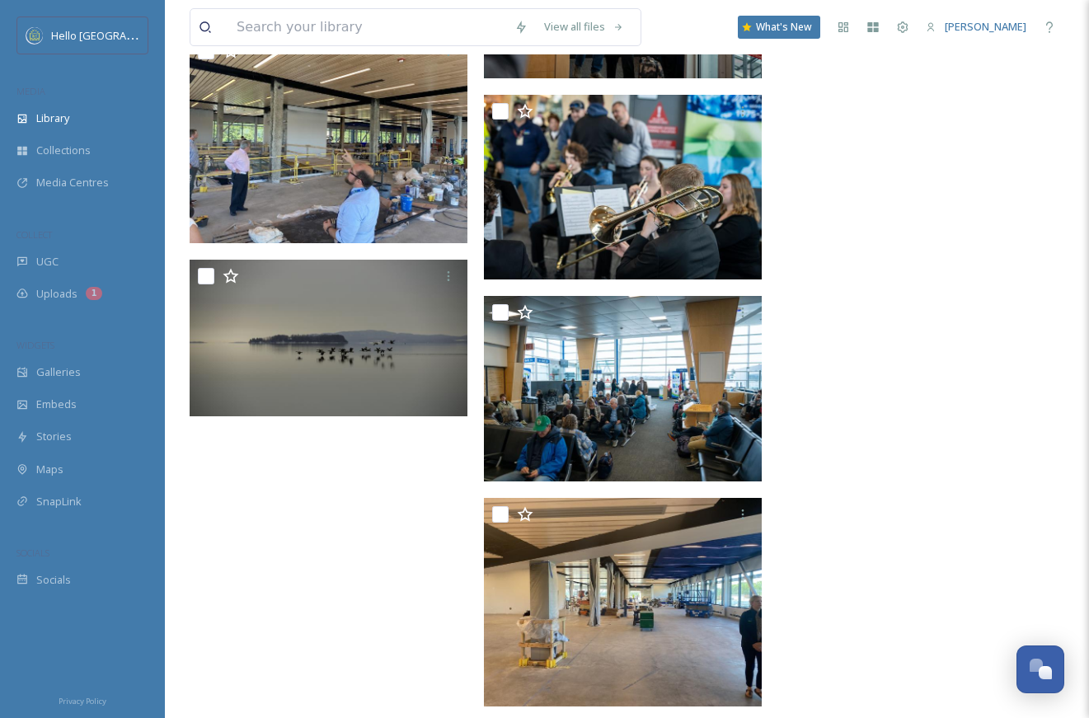
scroll to position [2028, 0]
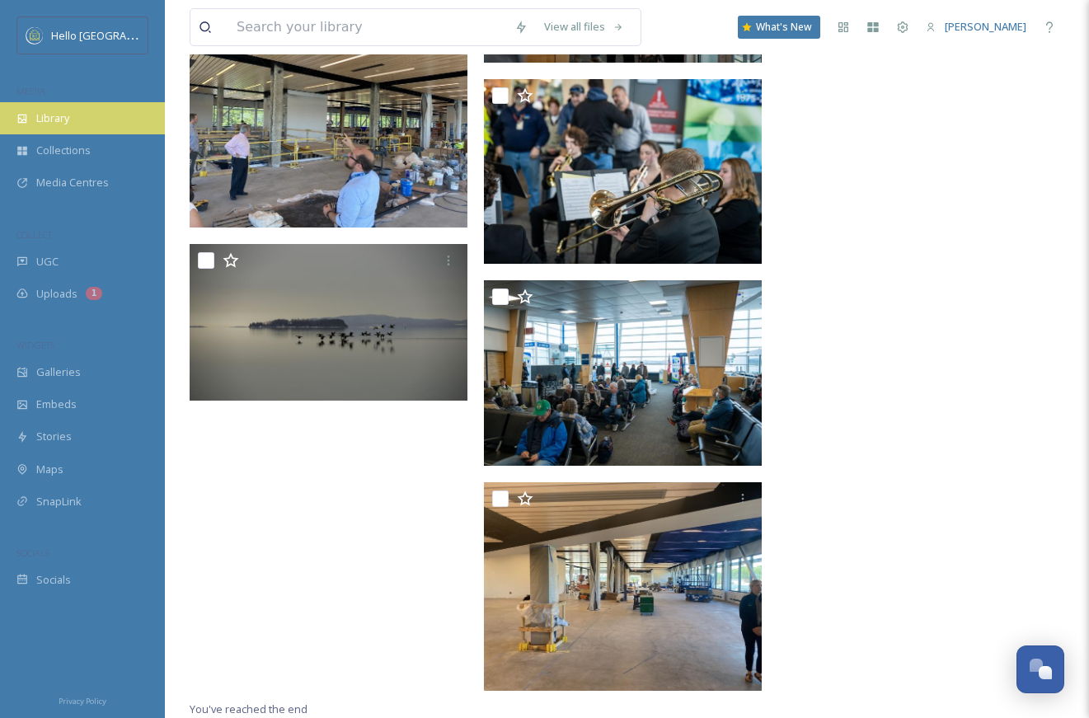
click at [78, 115] on div "Library" at bounding box center [82, 118] width 165 height 32
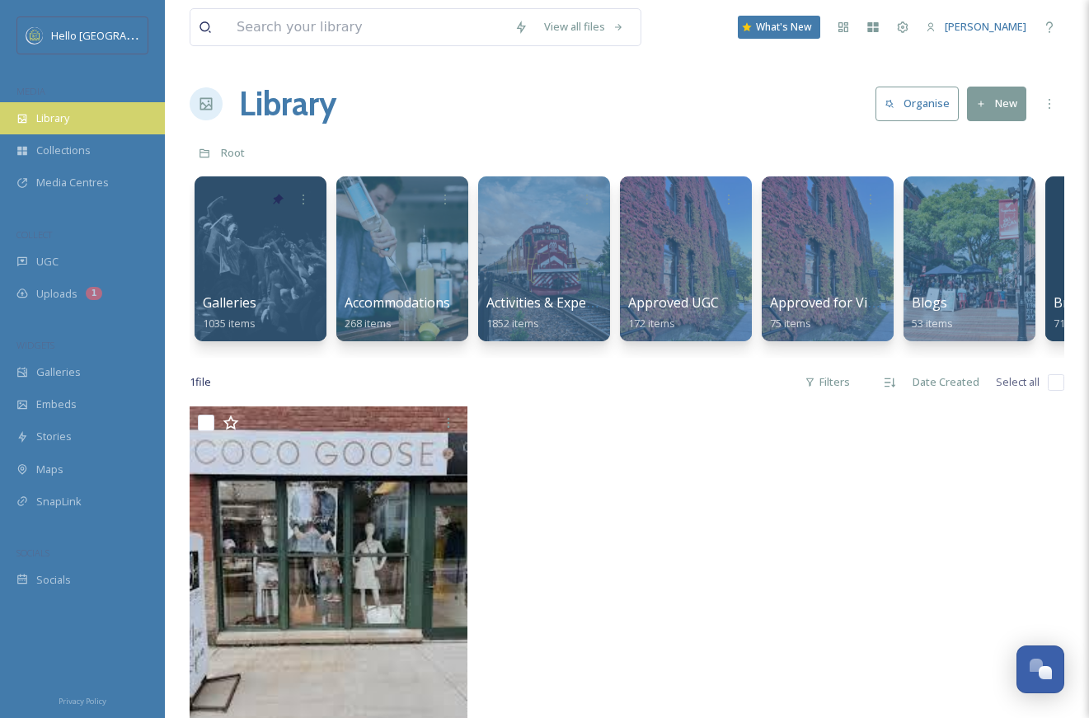
click at [73, 104] on div "Library" at bounding box center [82, 118] width 165 height 32
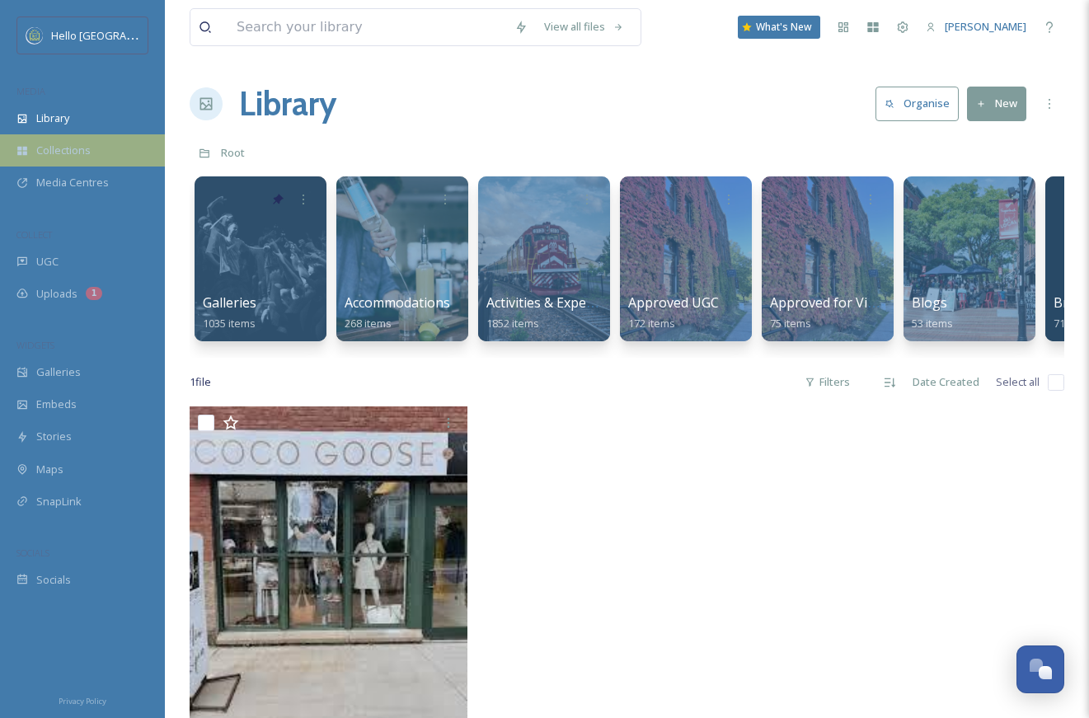
click at [76, 160] on div "Collections" at bounding box center [82, 150] width 165 height 32
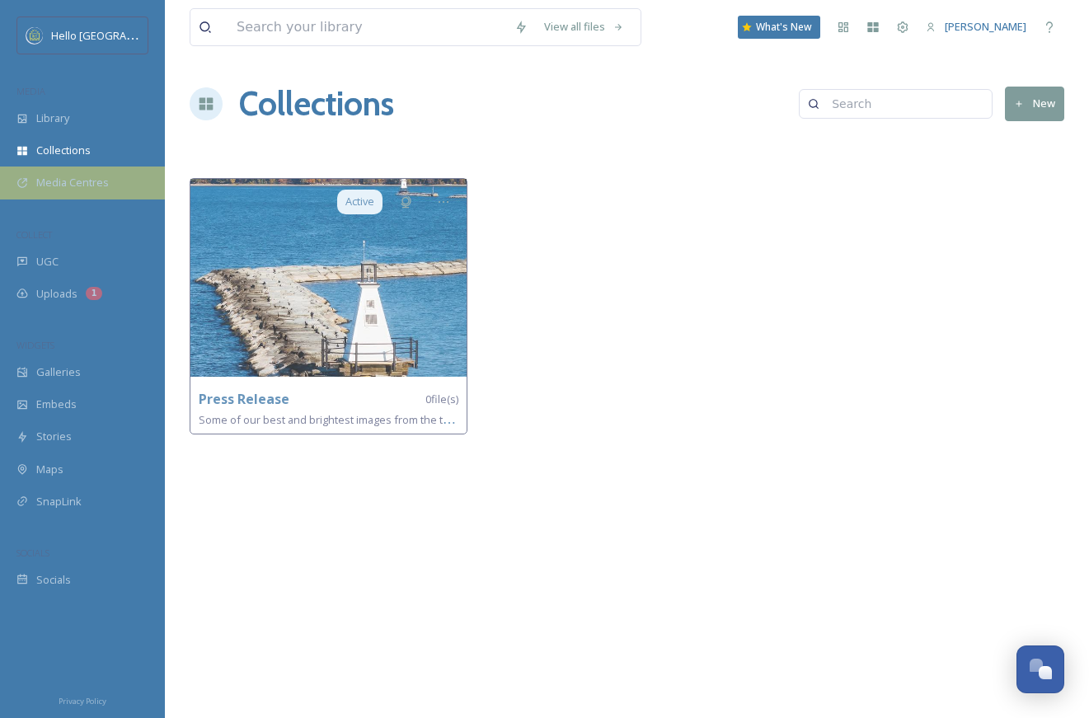
click at [88, 185] on span "Media Centres" at bounding box center [72, 183] width 73 height 16
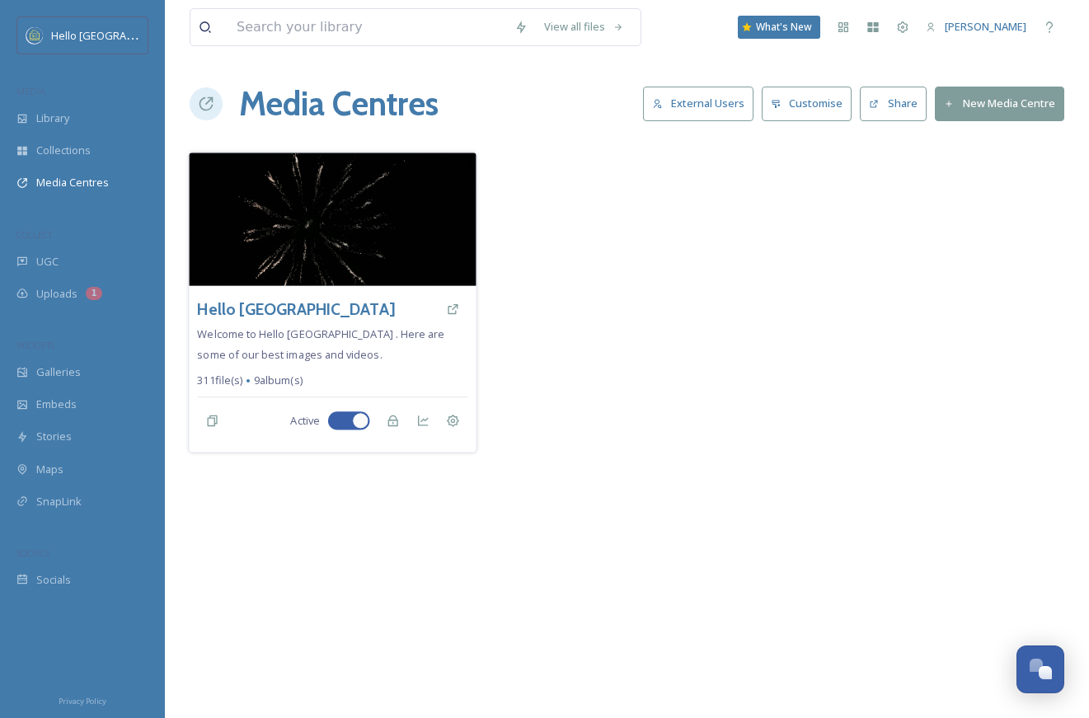
click at [266, 287] on div "Hello [GEOGRAPHIC_DATA] Welcome to Hello [GEOGRAPHIC_DATA] . Here are some of o…" at bounding box center [332, 369] width 287 height 167
click at [287, 304] on h3 "Hello [GEOGRAPHIC_DATA]" at bounding box center [295, 310] width 197 height 24
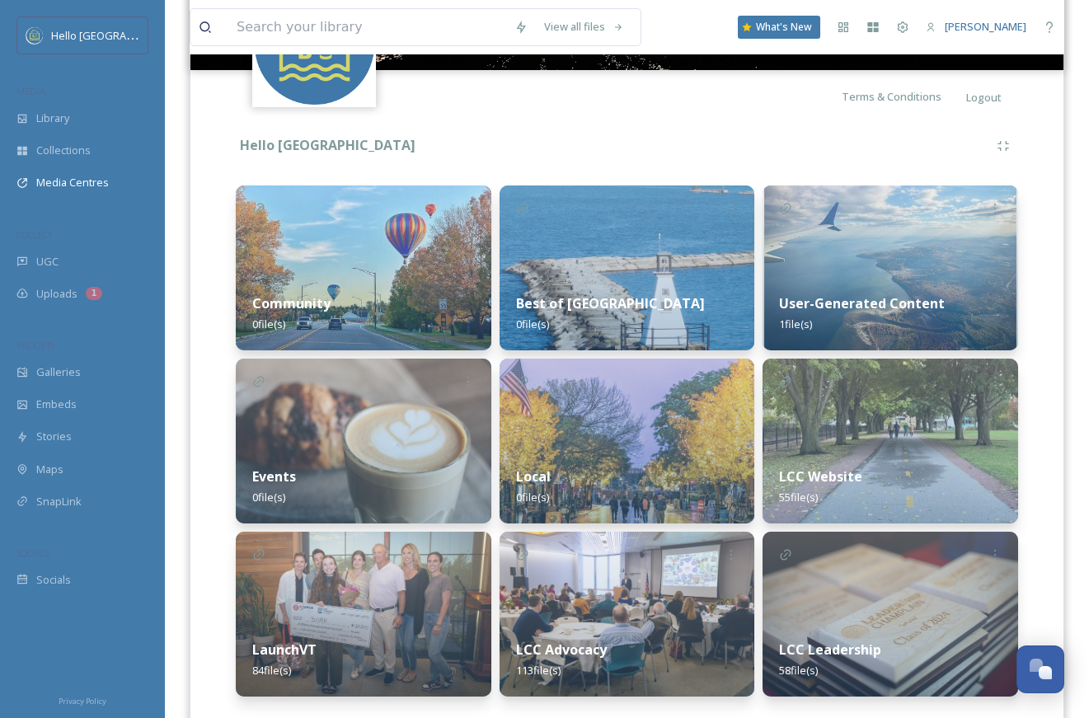
scroll to position [343, 0]
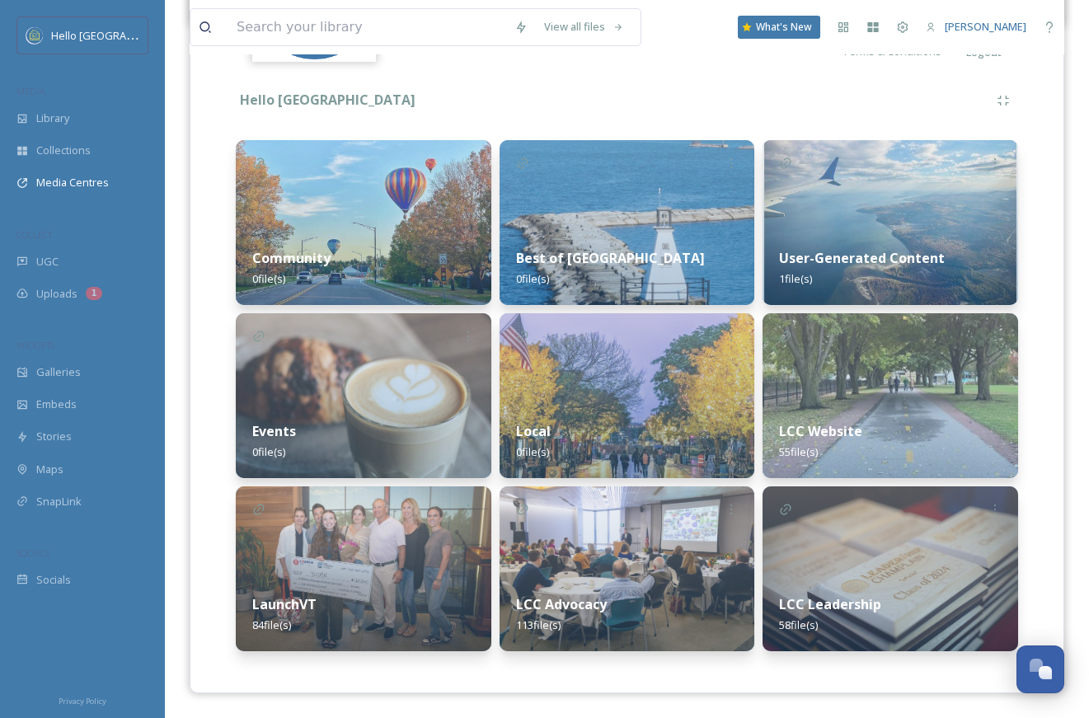
click at [361, 562] on img at bounding box center [364, 568] width 256 height 165
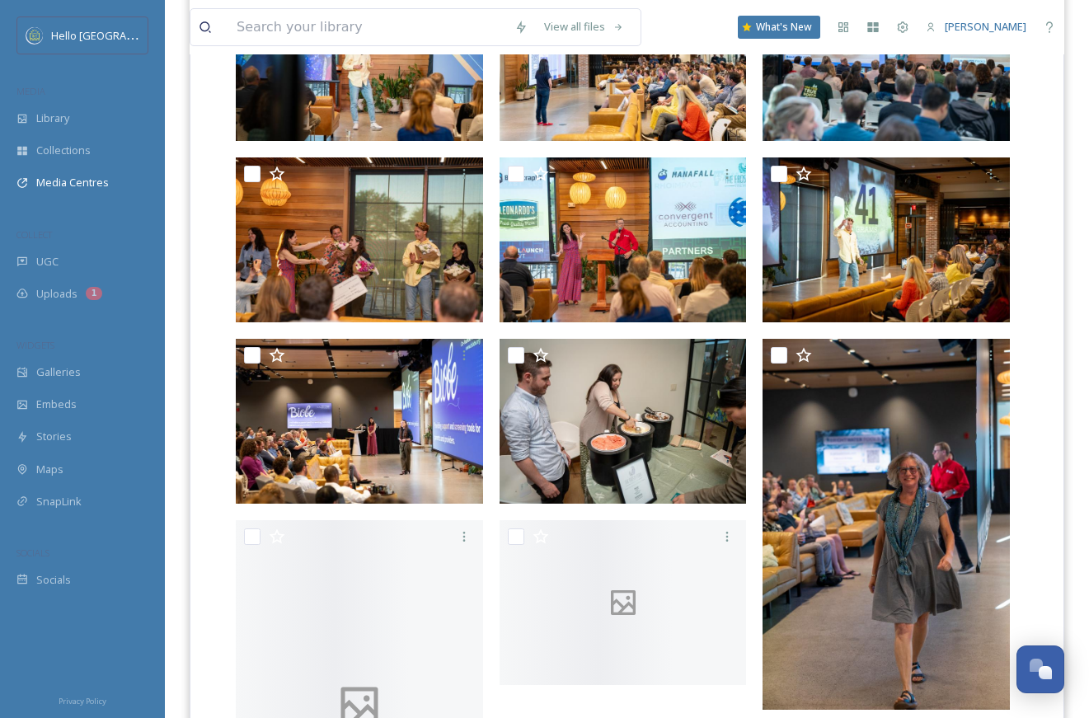
scroll to position [5993, 0]
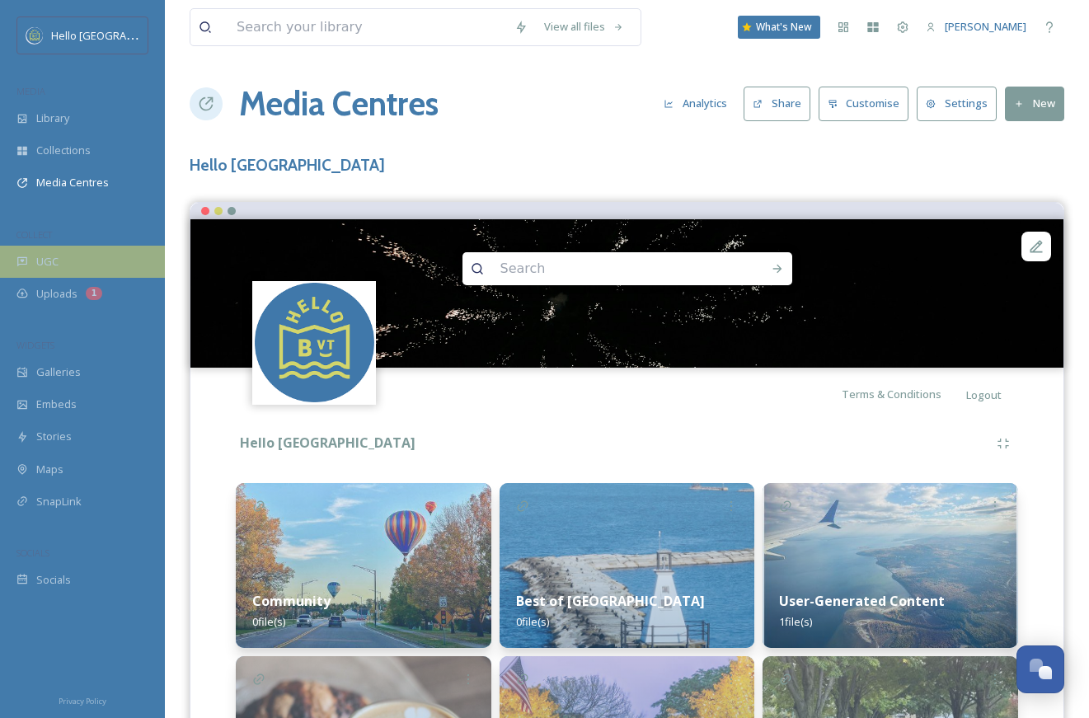
click at [58, 255] on span "UGC" at bounding box center [47, 262] width 22 height 16
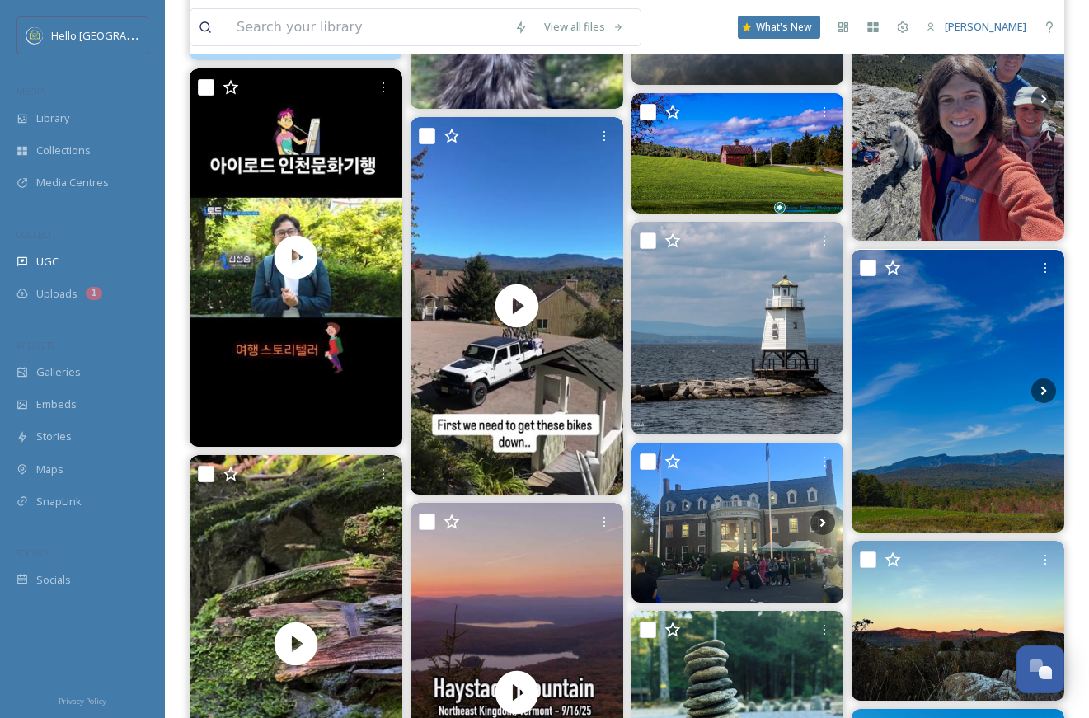
scroll to position [1119, 0]
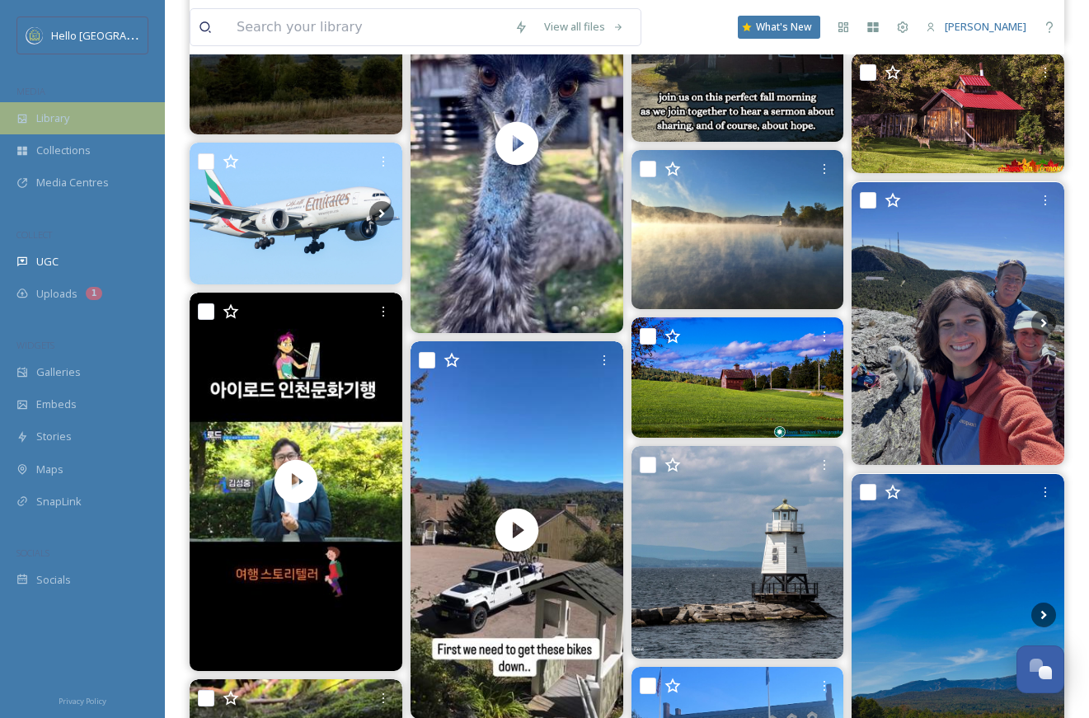
click at [60, 109] on div "Library" at bounding box center [82, 118] width 165 height 32
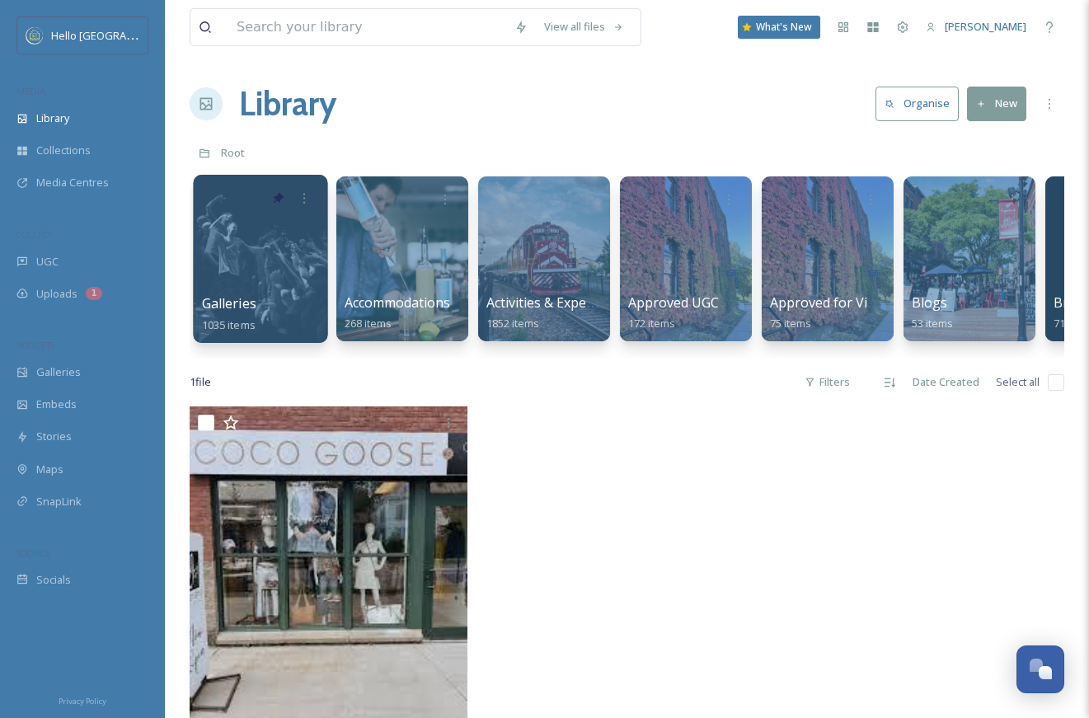
click at [274, 217] on div at bounding box center [260, 259] width 134 height 168
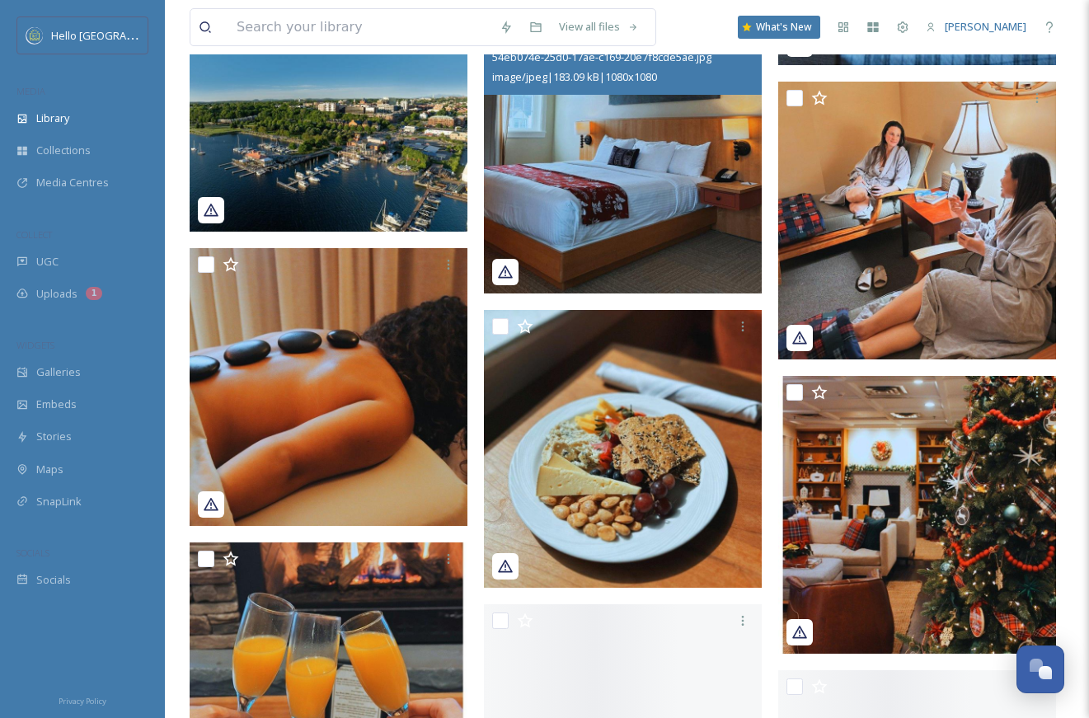
scroll to position [2426, 0]
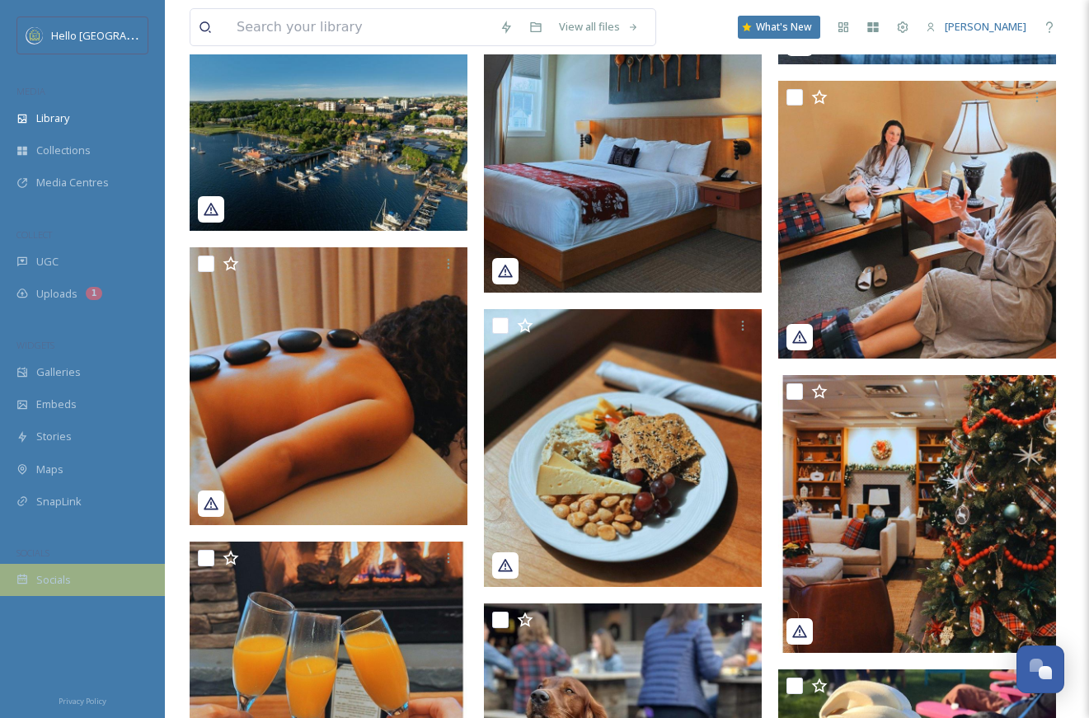
click at [52, 580] on span "Socials" at bounding box center [53, 580] width 35 height 16
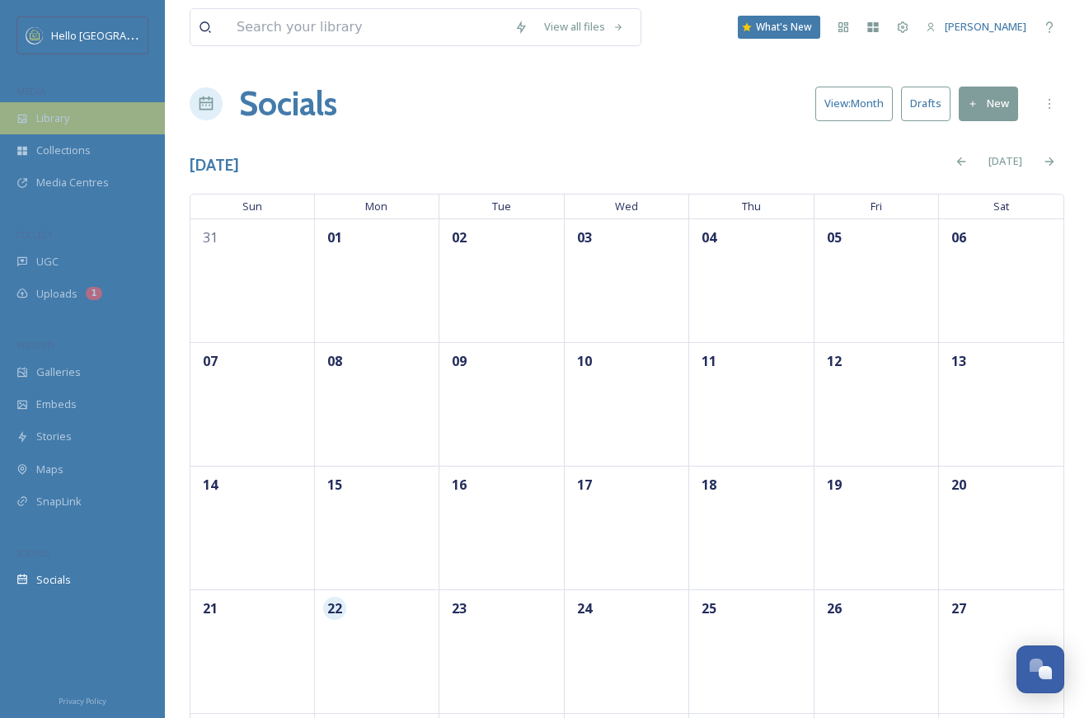
click at [133, 105] on div "Library" at bounding box center [82, 118] width 165 height 32
